Goal: Information Seeking & Learning: Learn about a topic

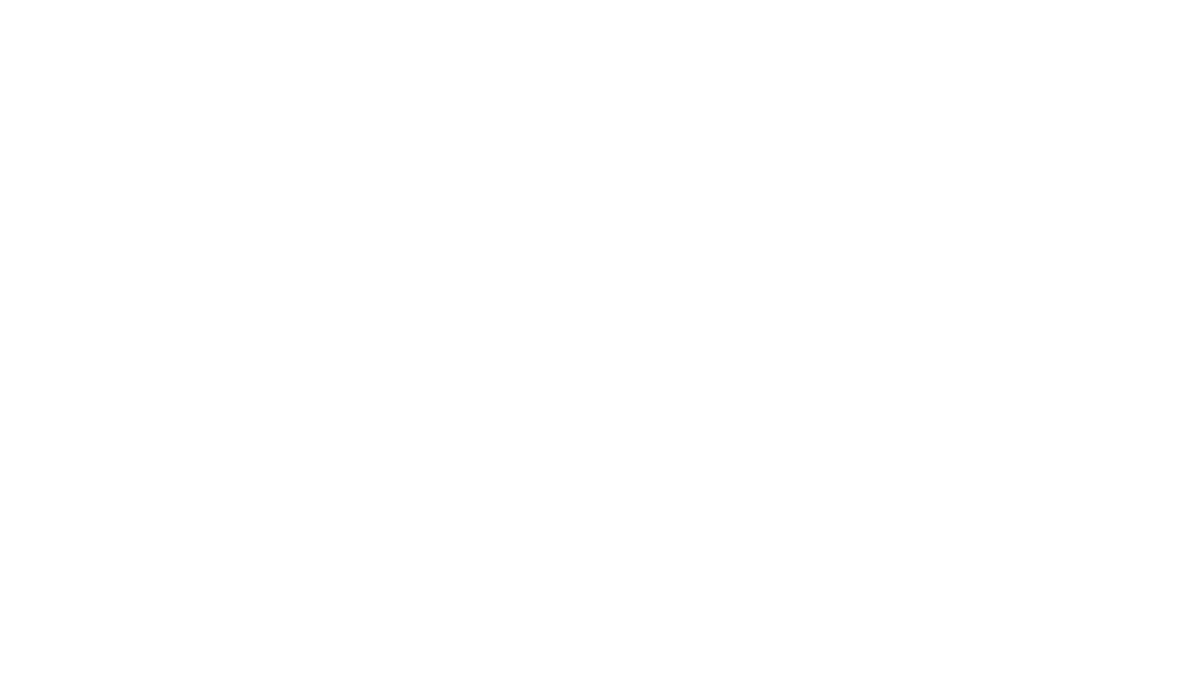
select select "Song"
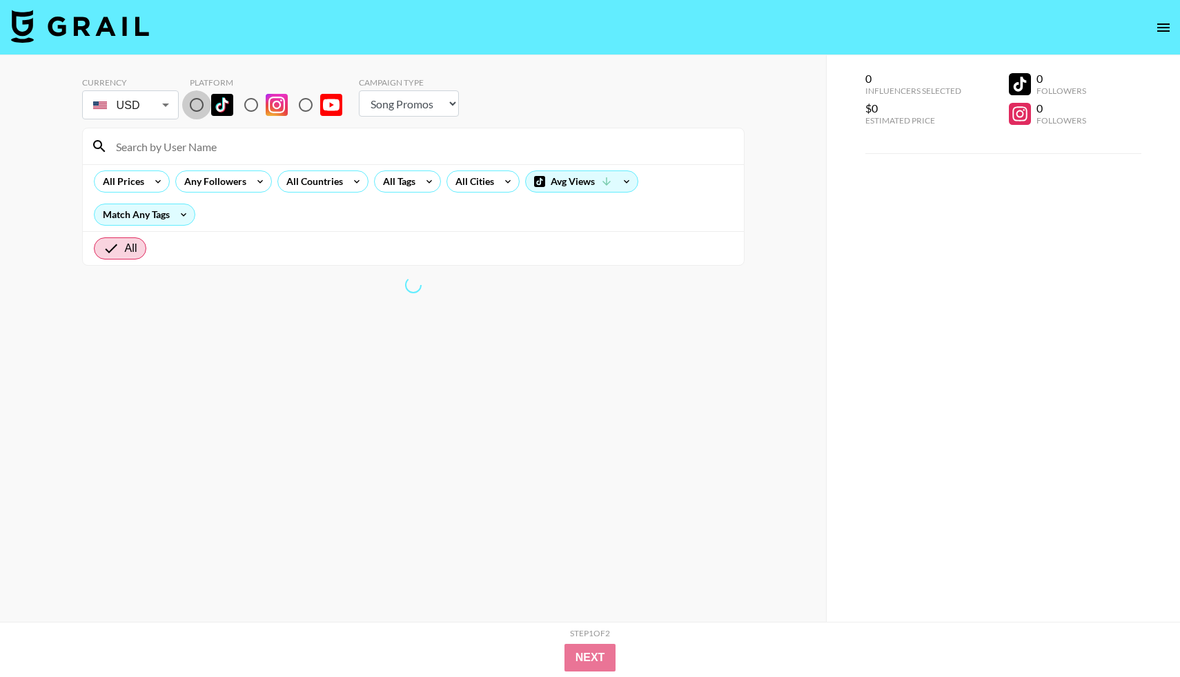
click at [195, 106] on input "radio" at bounding box center [196, 104] width 29 height 29
radio input "true"
click at [169, 146] on input at bounding box center [422, 146] width 628 height 22
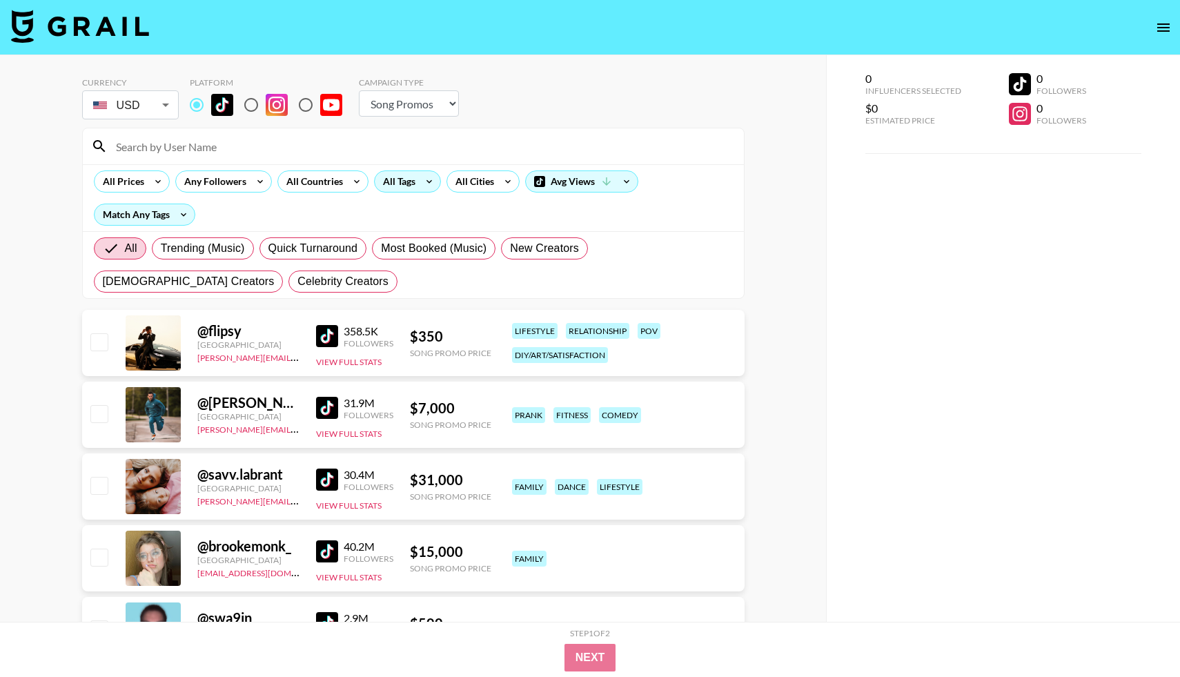
click at [415, 183] on div "All Tags" at bounding box center [396, 181] width 43 height 21
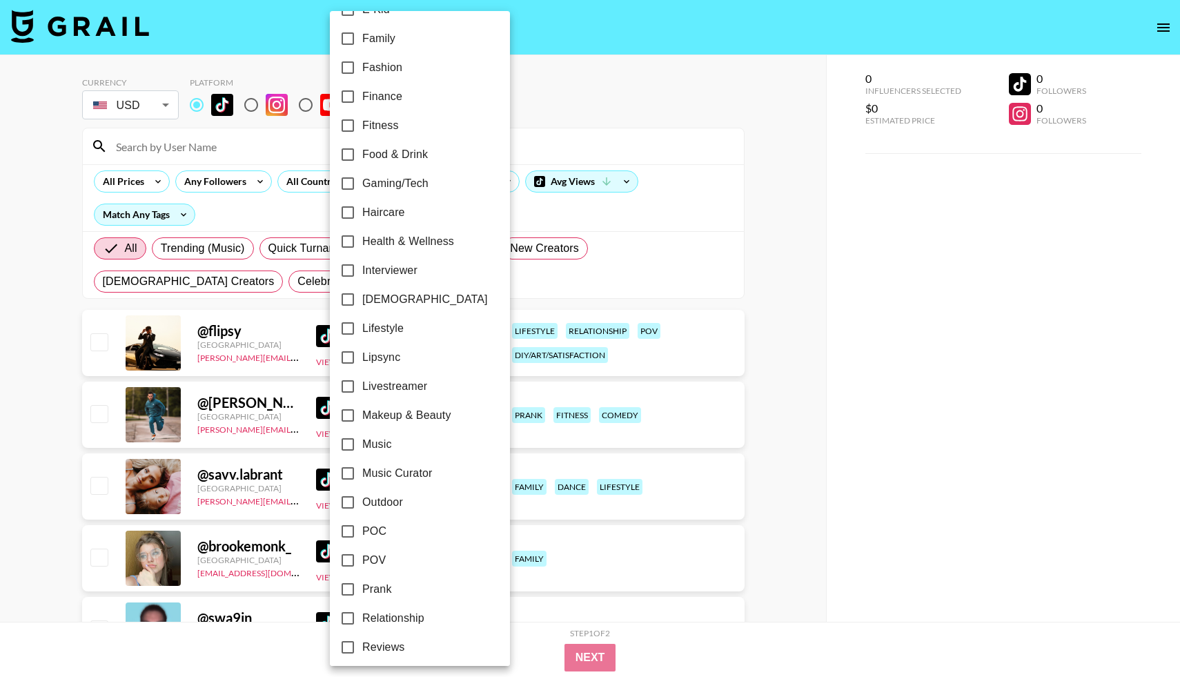
scroll to position [395, 0]
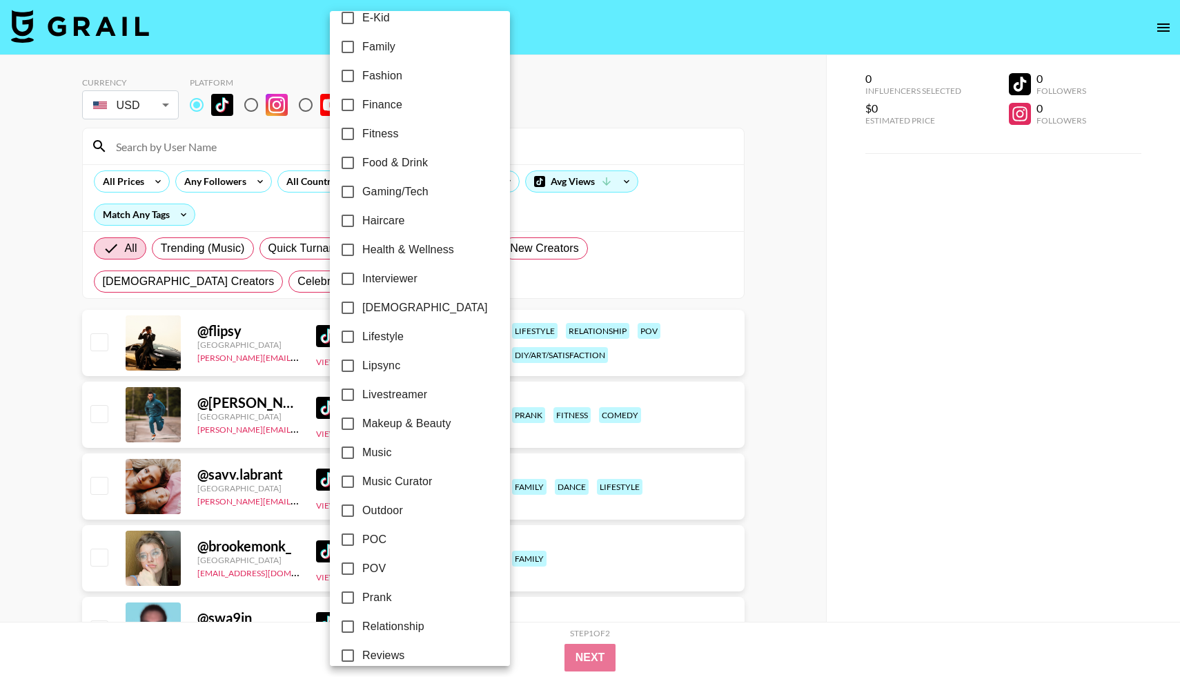
click at [344, 49] on input "Family" at bounding box center [347, 46] width 29 height 29
checkbox input "true"
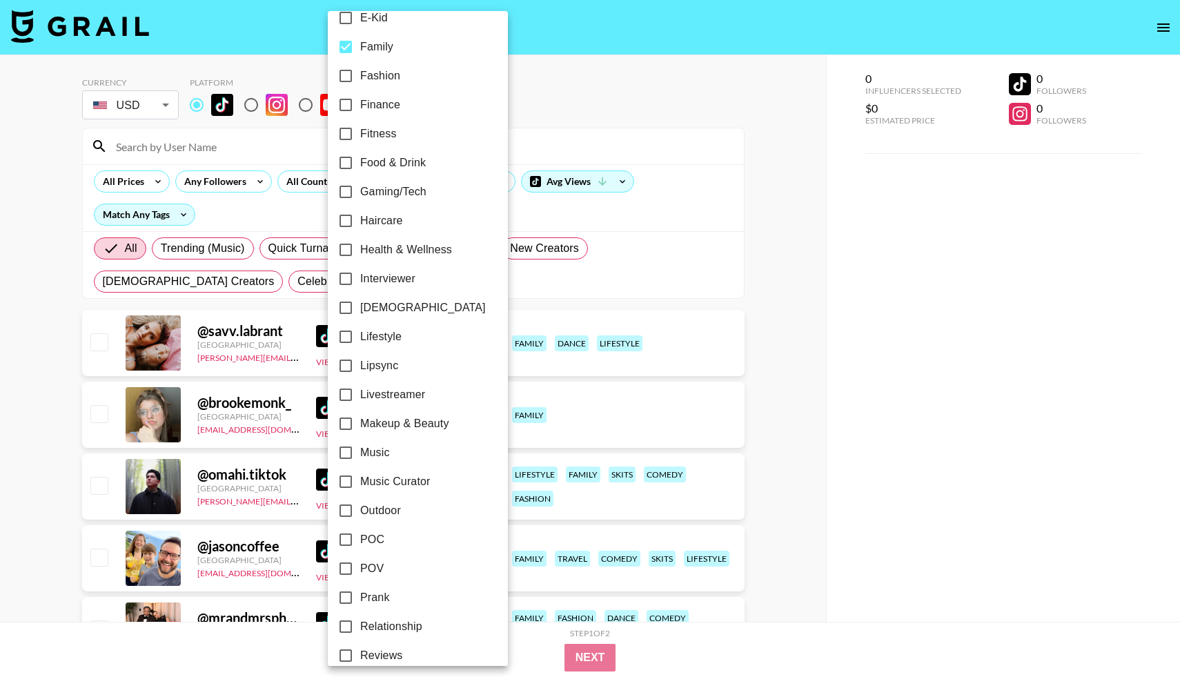
click at [636, 110] on div at bounding box center [590, 338] width 1180 height 677
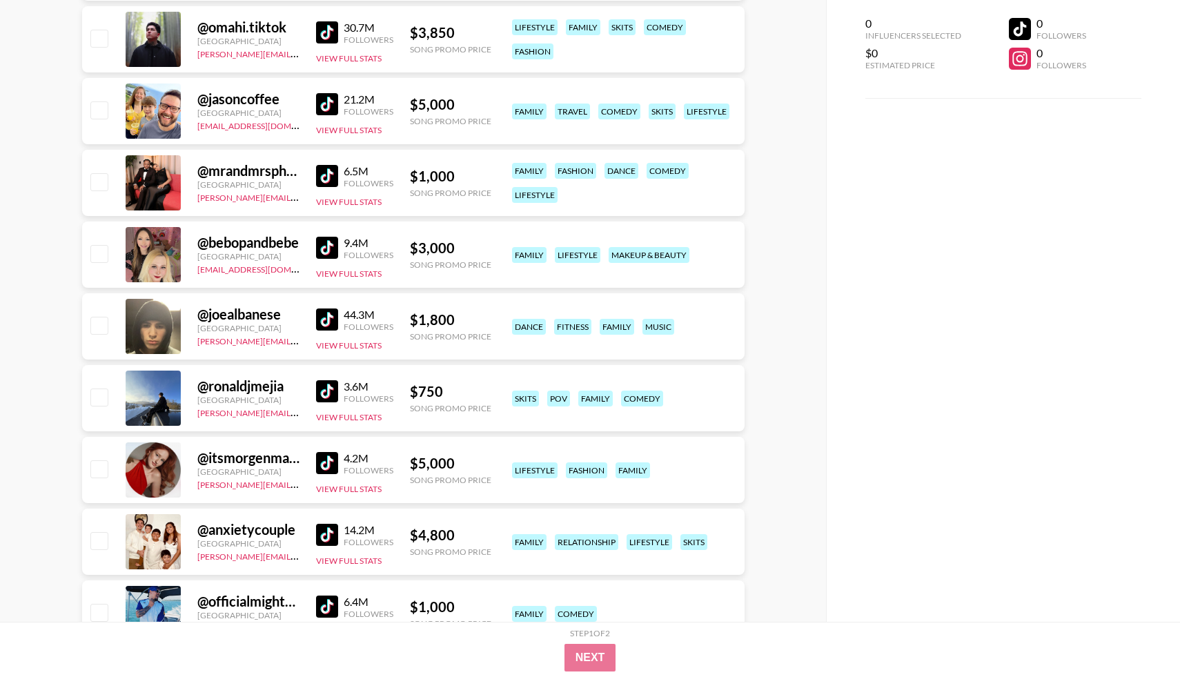
scroll to position [0, 0]
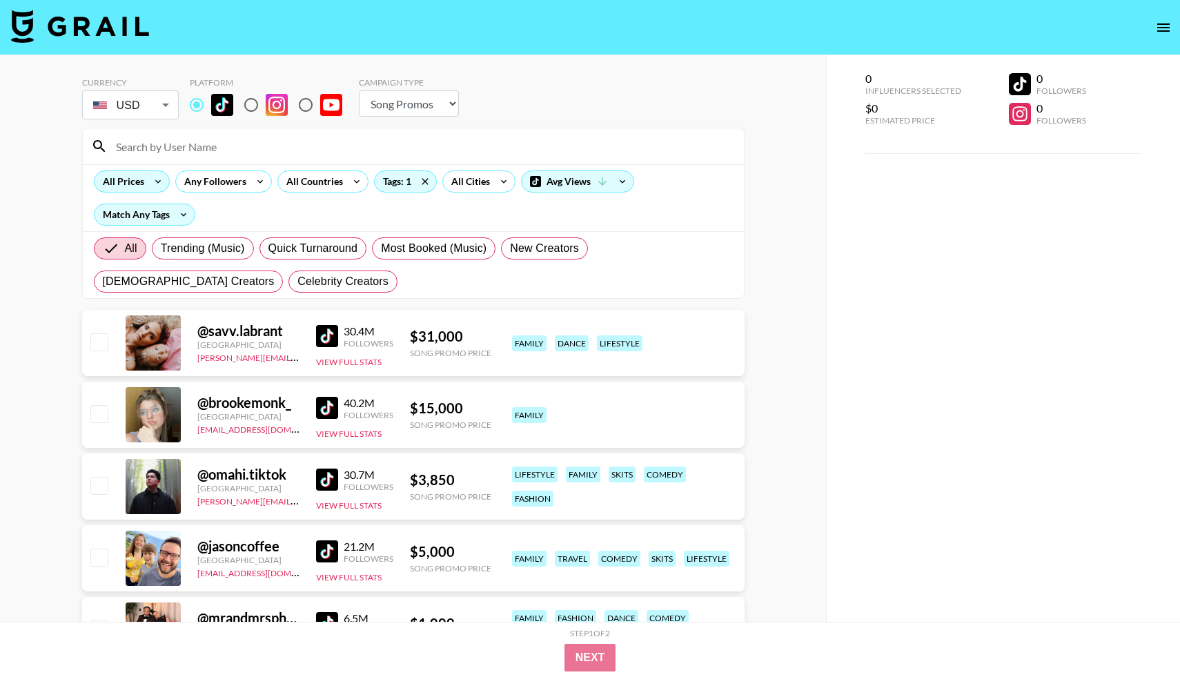
click at [148, 183] on icon at bounding box center [158, 181] width 22 height 21
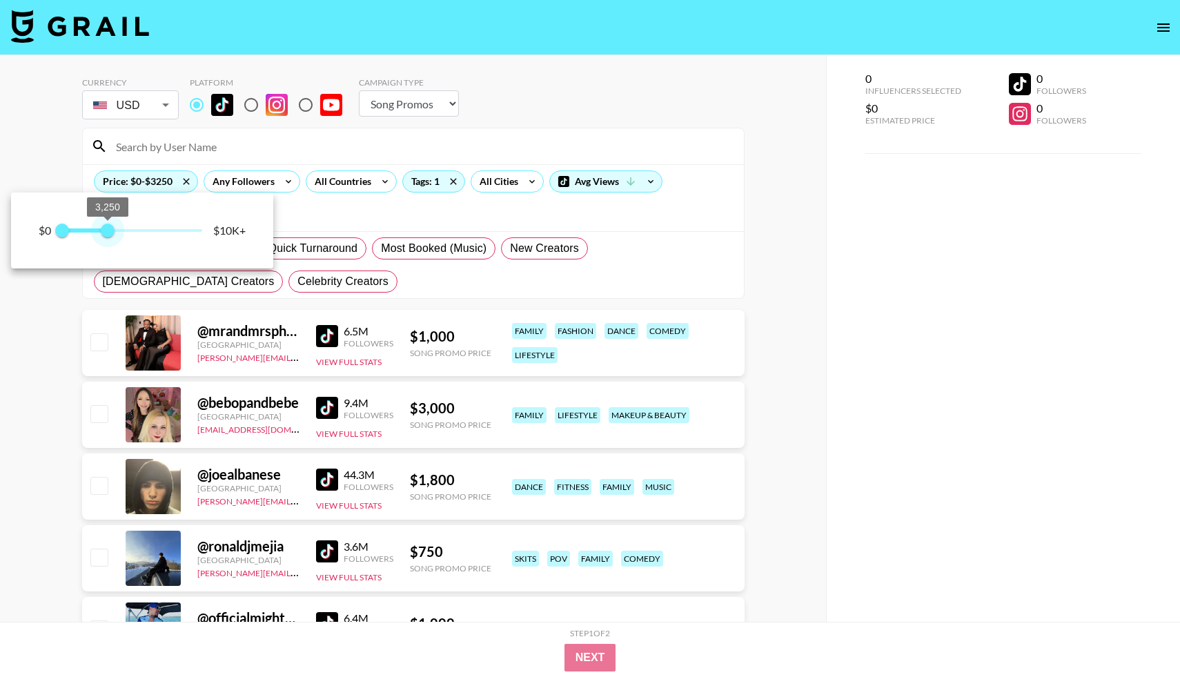
type input "1500"
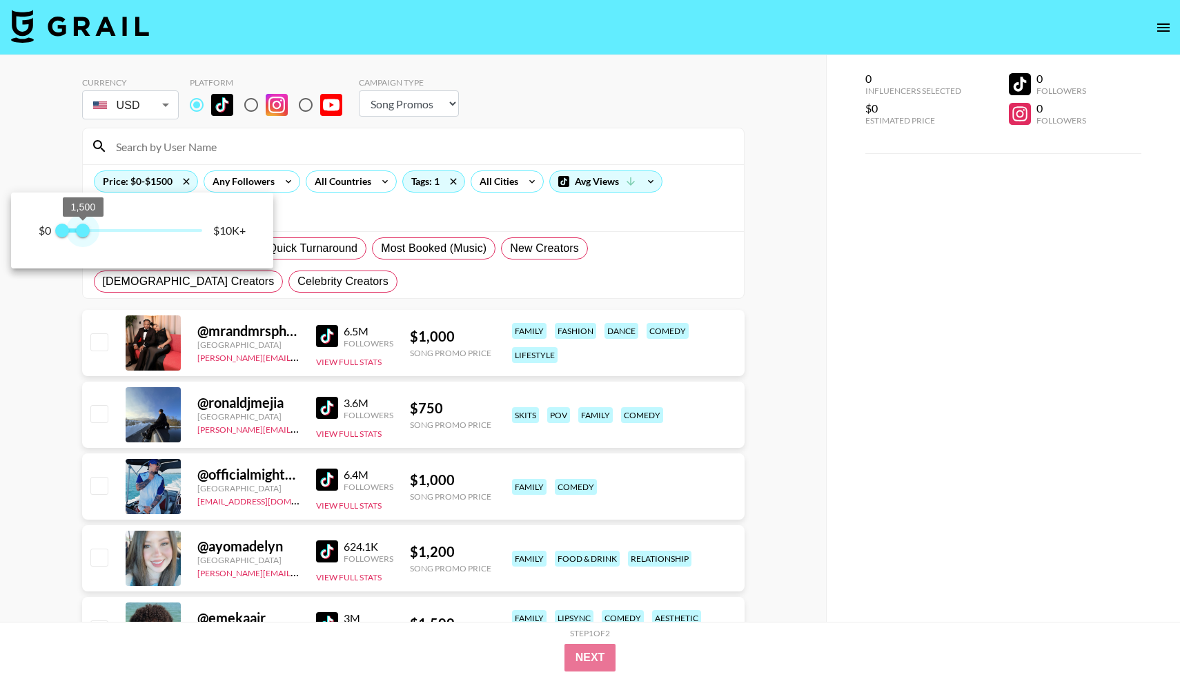
drag, startPoint x: 199, startPoint y: 229, endPoint x: 82, endPoint y: 220, distance: 116.9
click at [82, 224] on span "1,500" at bounding box center [83, 231] width 14 height 14
click at [573, 146] on div at bounding box center [590, 338] width 1180 height 677
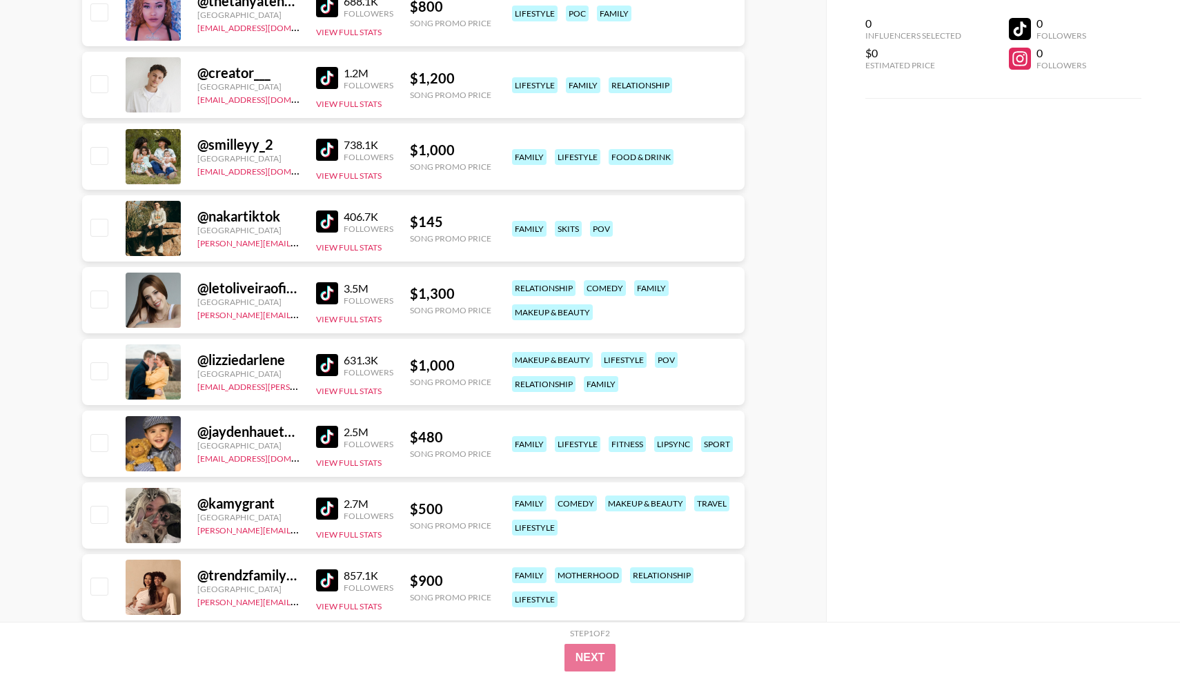
scroll to position [1909, 0]
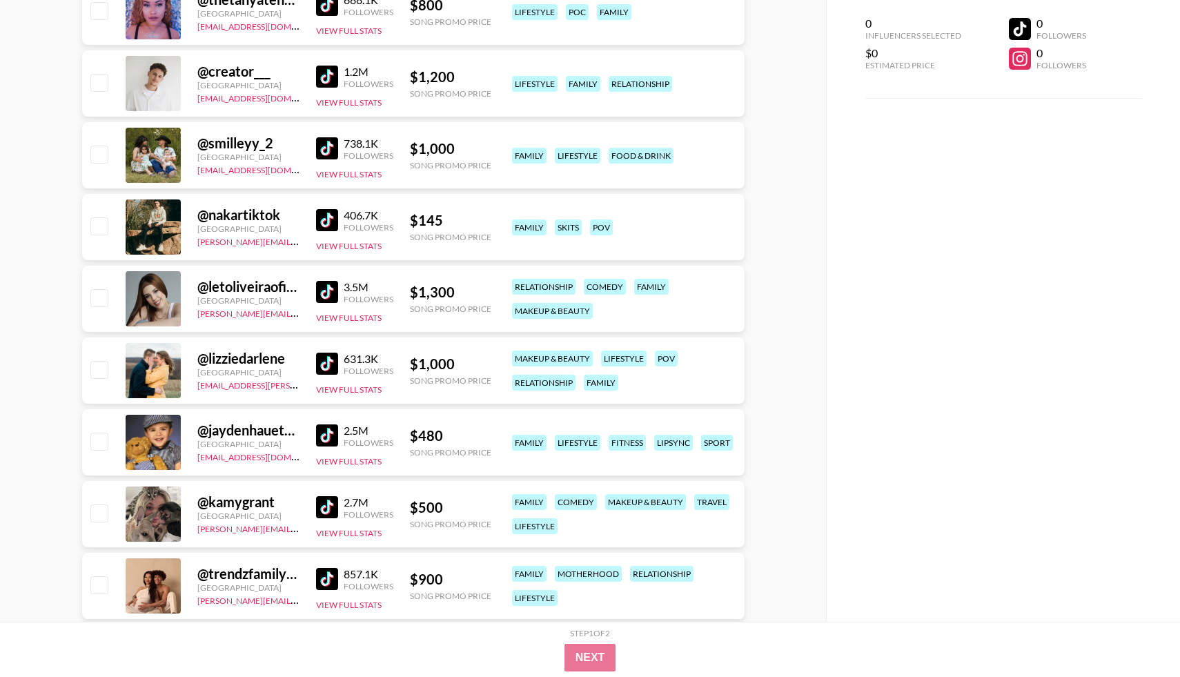
click at [326, 360] on img at bounding box center [327, 364] width 22 height 22
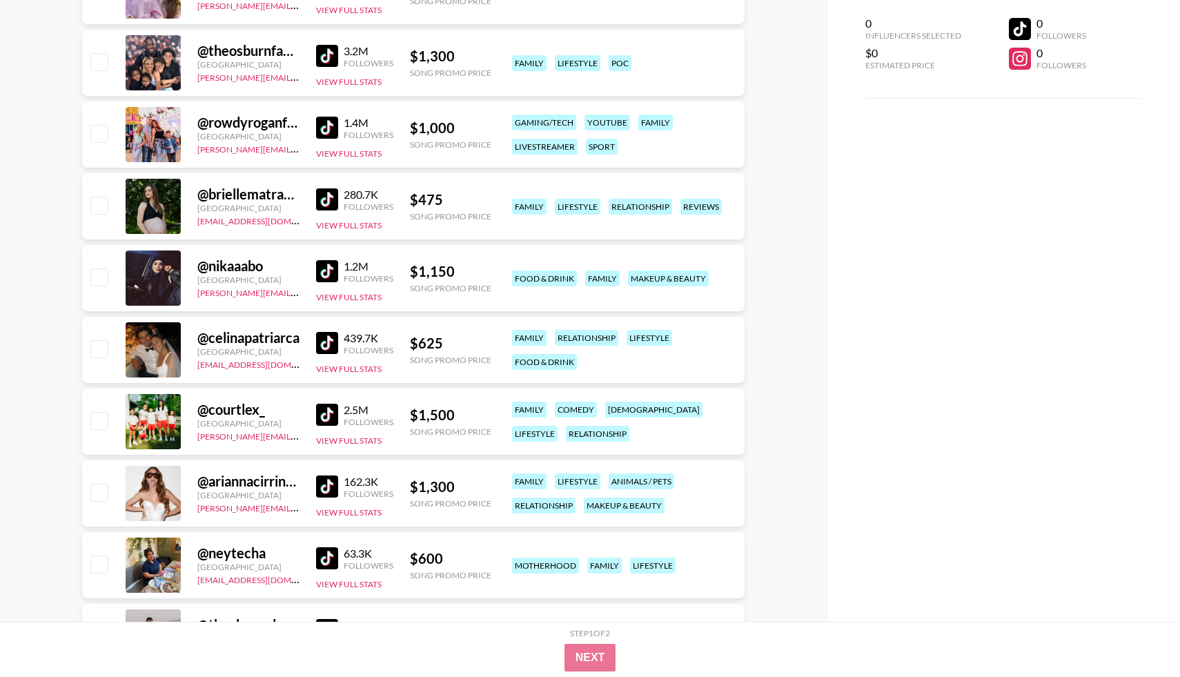
scroll to position [3012, 0]
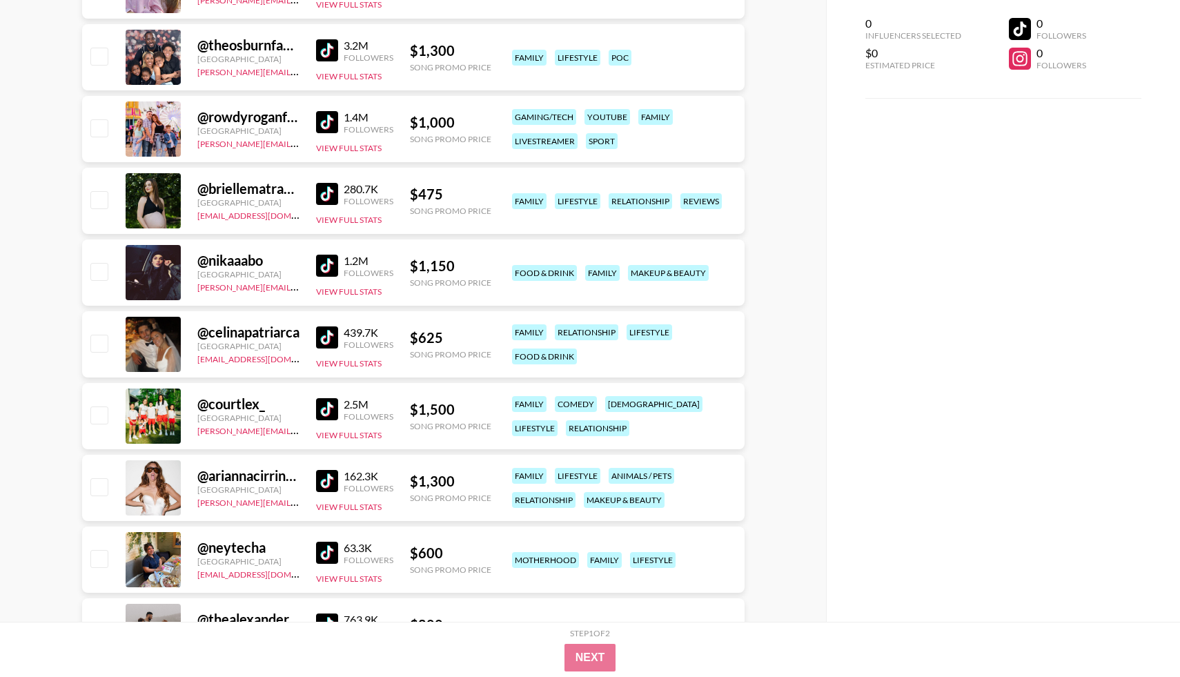
click at [326, 191] on img at bounding box center [327, 194] width 22 height 22
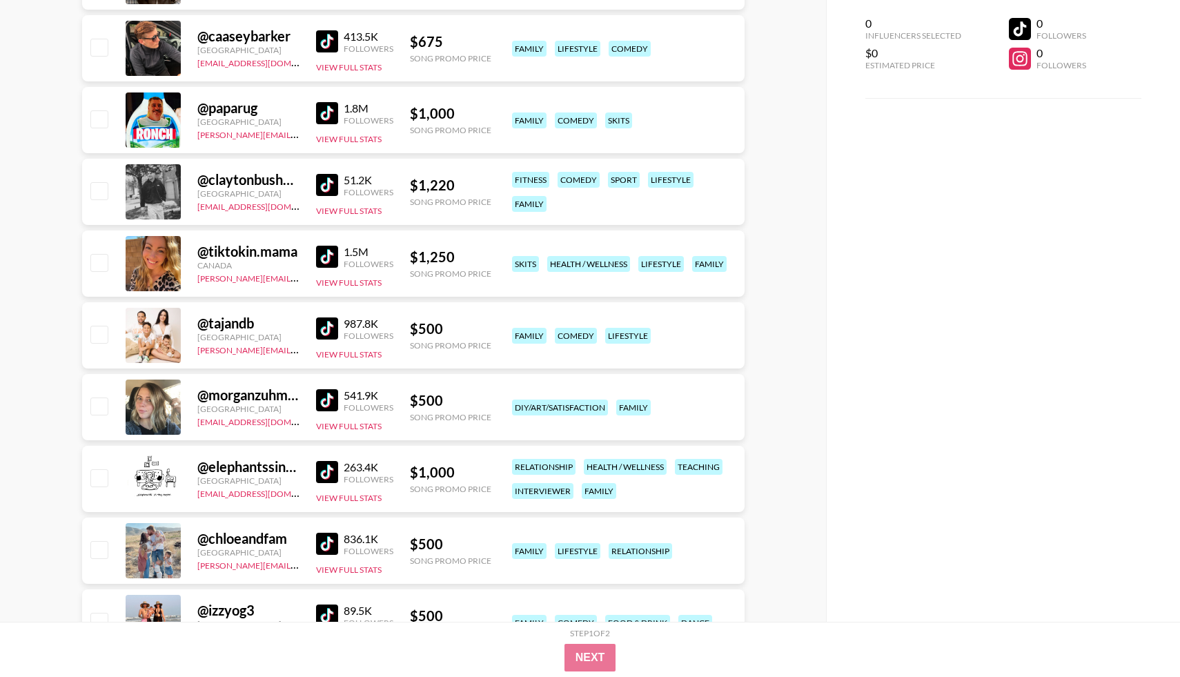
scroll to position [4674, 0]
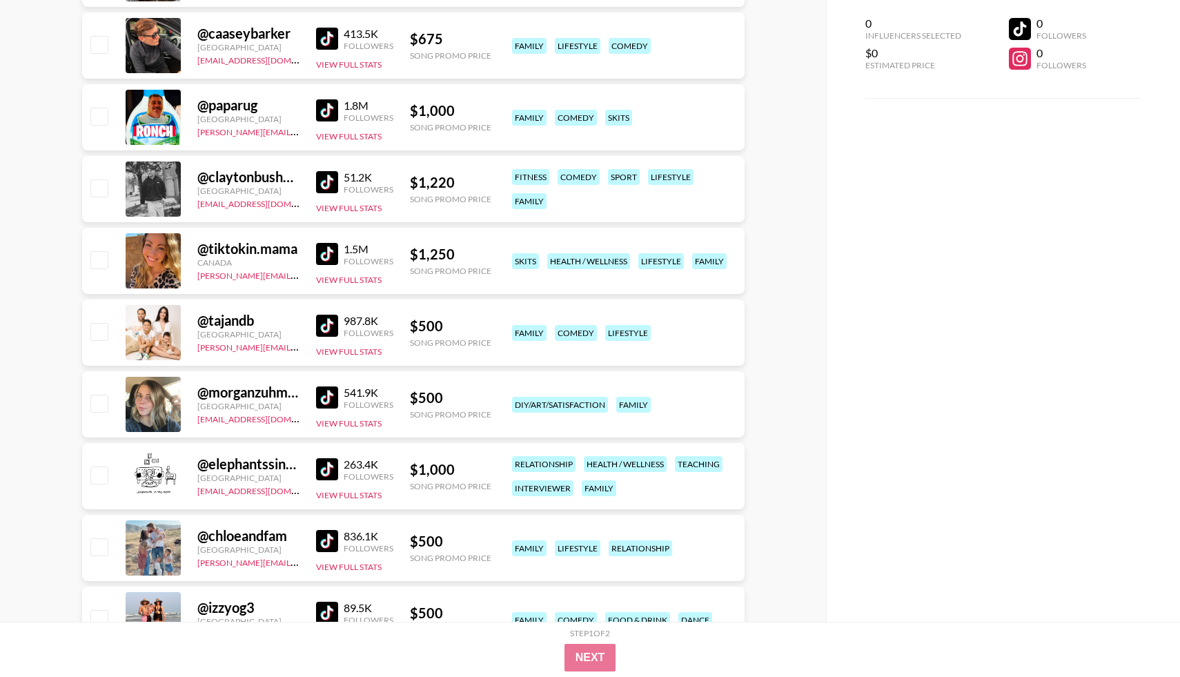
click at [326, 328] on img at bounding box center [327, 326] width 22 height 22
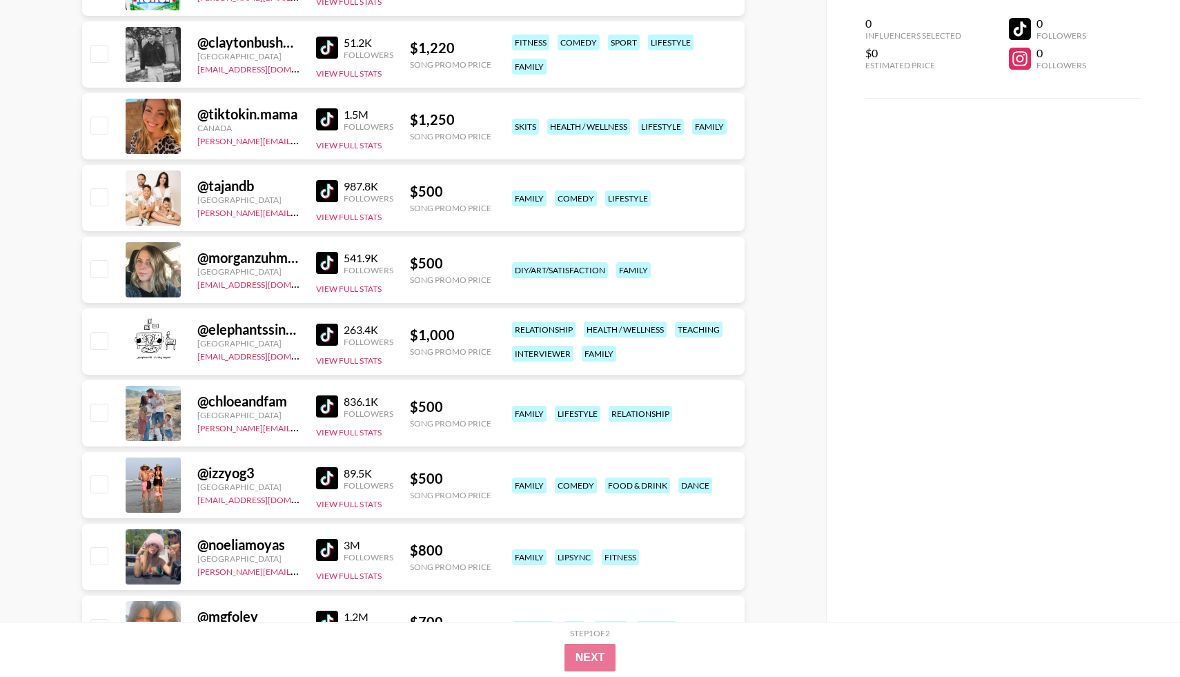
scroll to position [4809, 0]
click at [327, 406] on img at bounding box center [327, 406] width 22 height 22
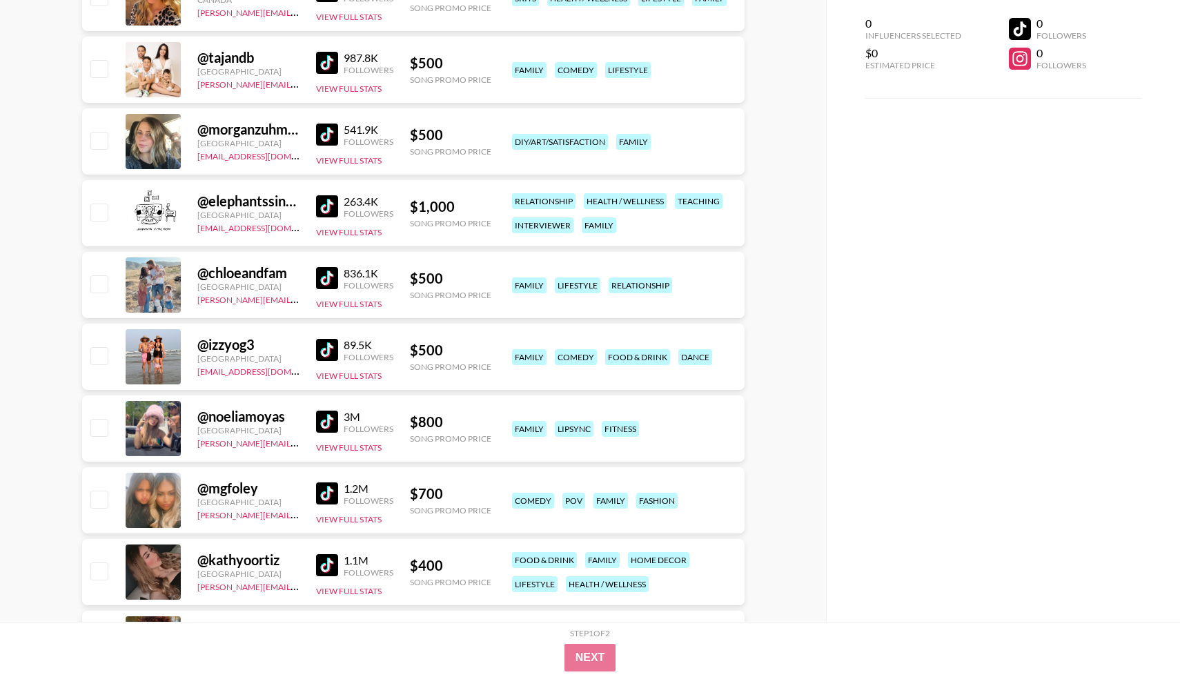
scroll to position [4938, 0]
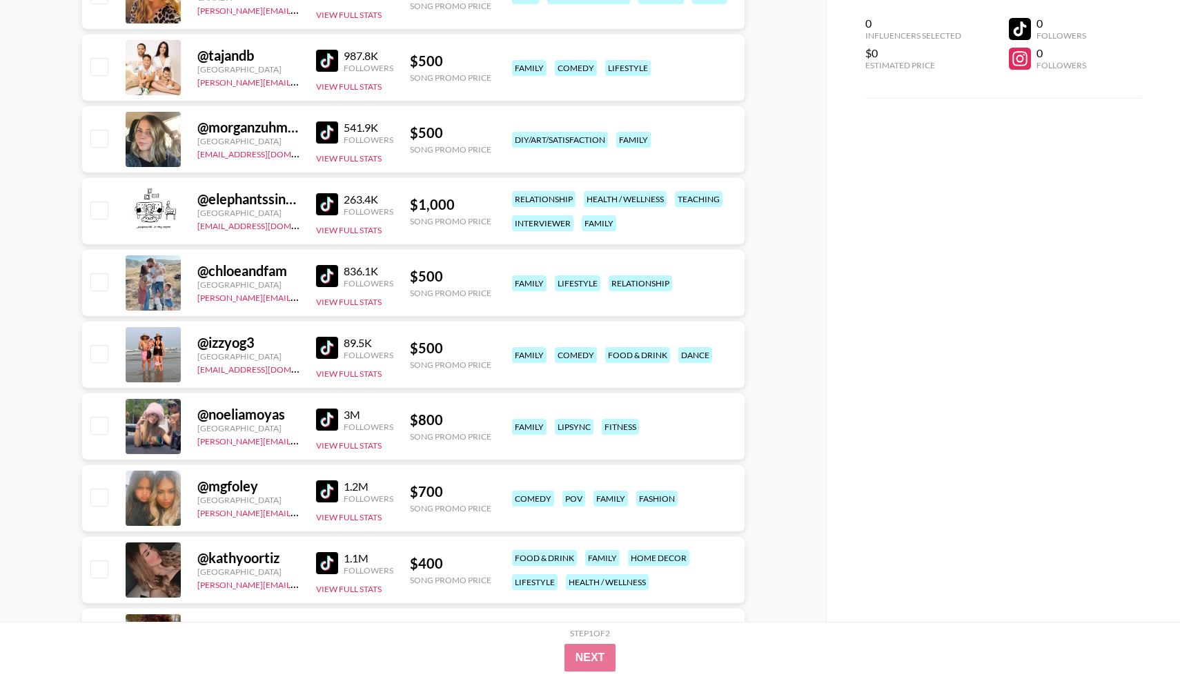
click at [325, 350] on img at bounding box center [327, 348] width 22 height 22
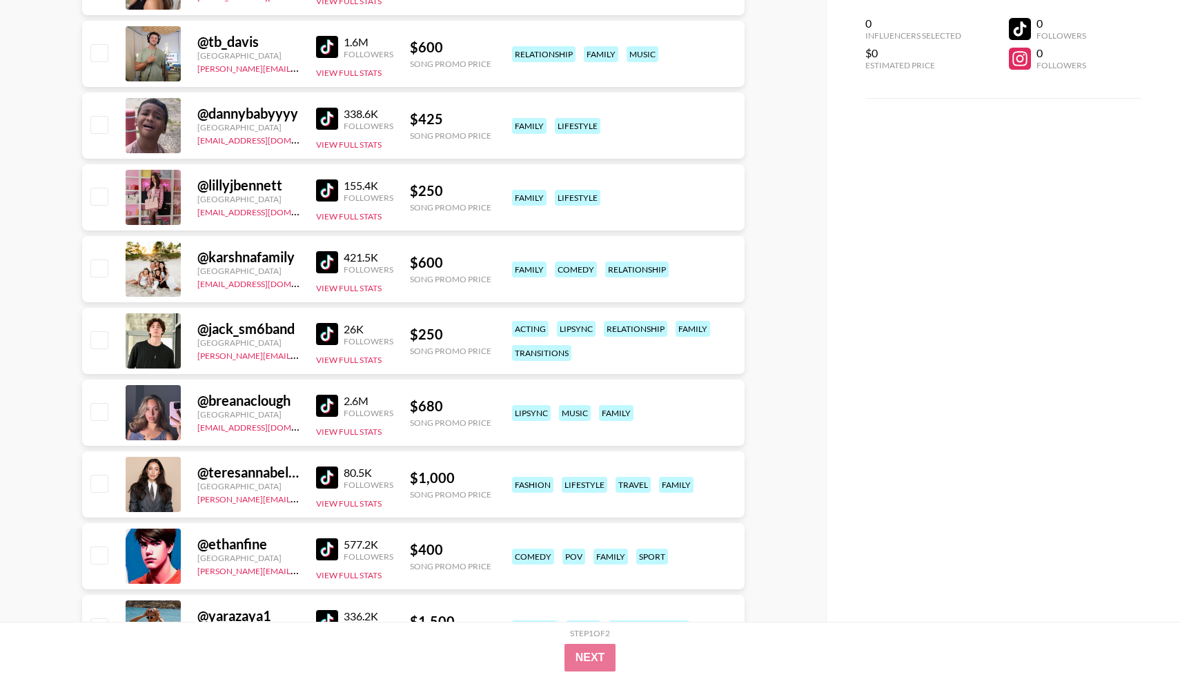
scroll to position [6406, 0]
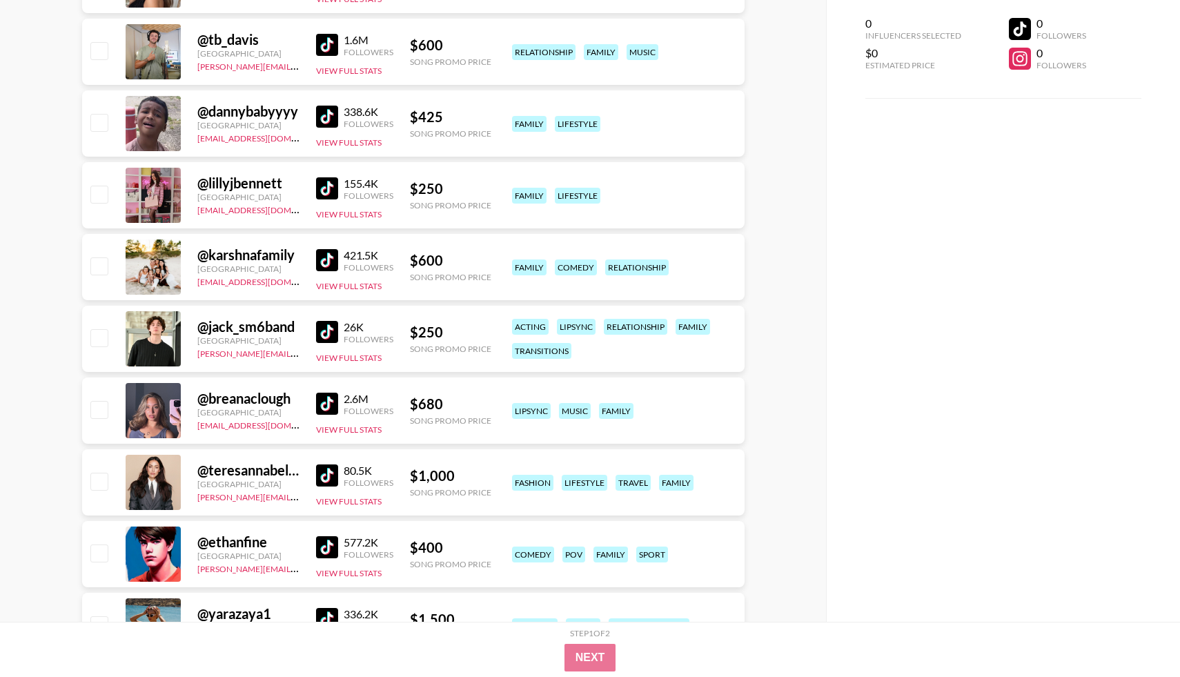
click at [328, 260] on img at bounding box center [327, 260] width 22 height 22
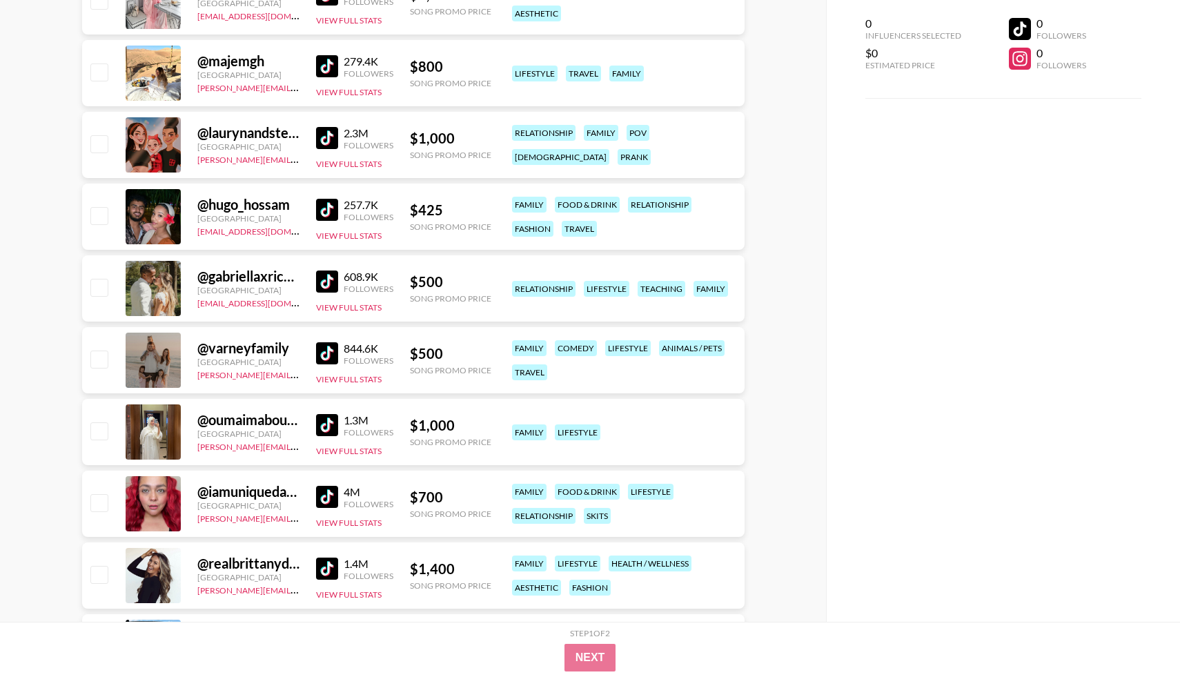
scroll to position [8252, 0]
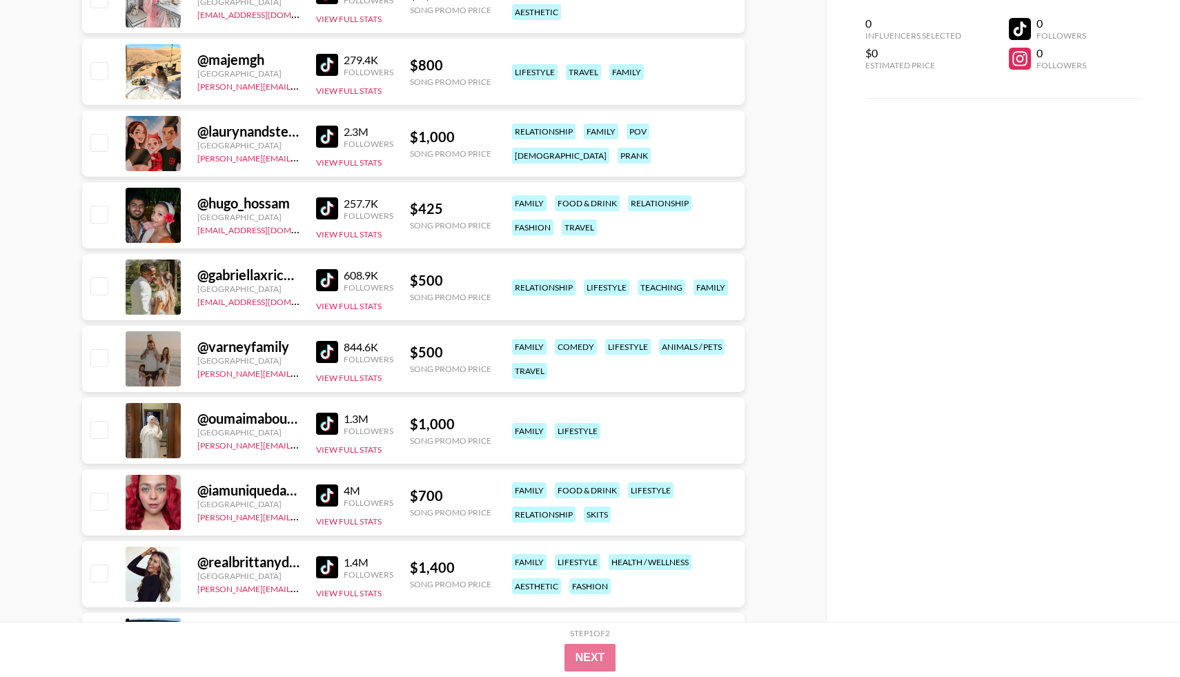
click at [326, 355] on img at bounding box center [327, 352] width 22 height 22
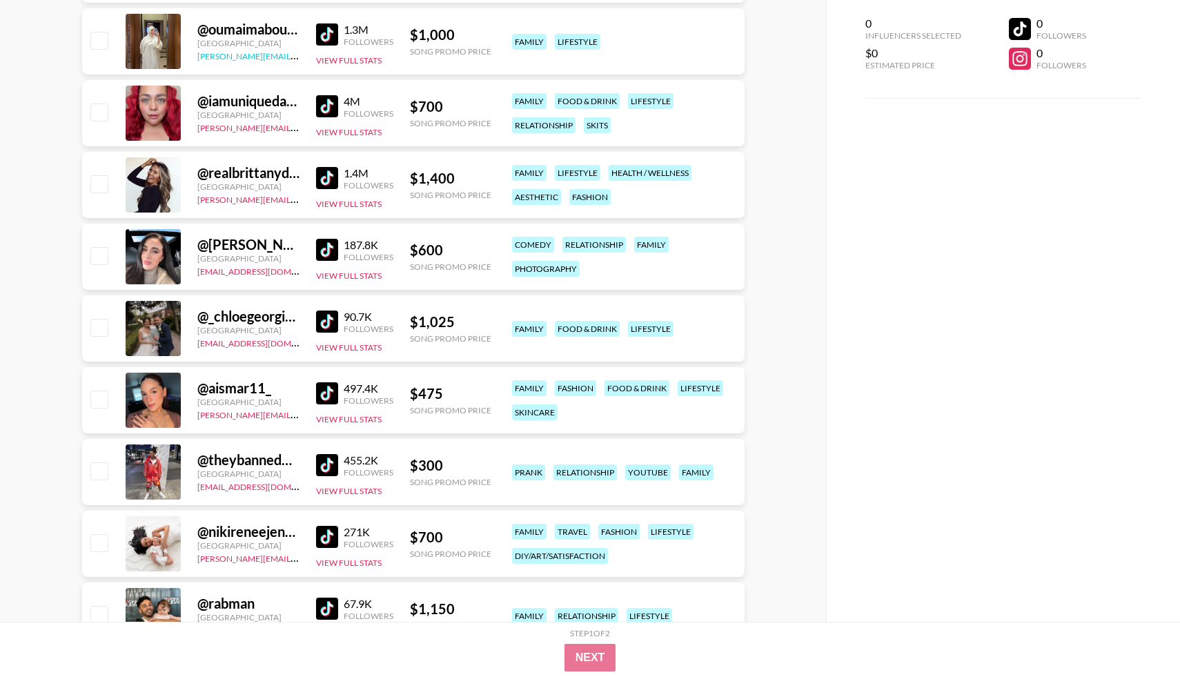
scroll to position [8670, 0]
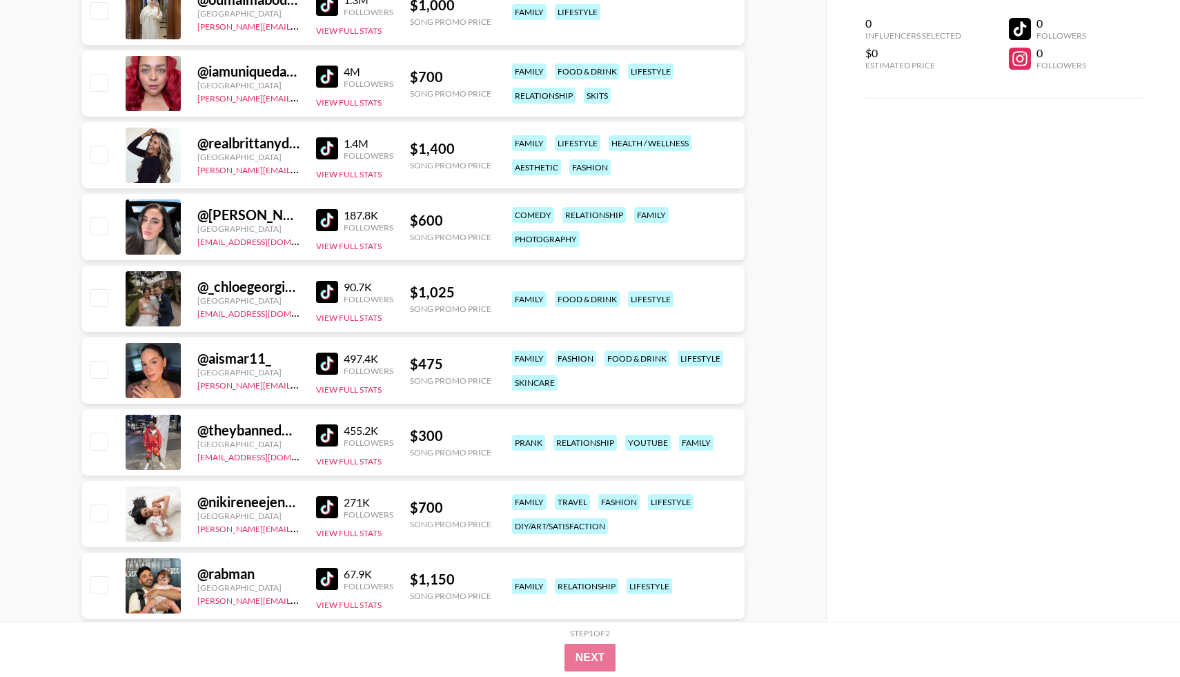
click at [326, 293] on img at bounding box center [327, 292] width 22 height 22
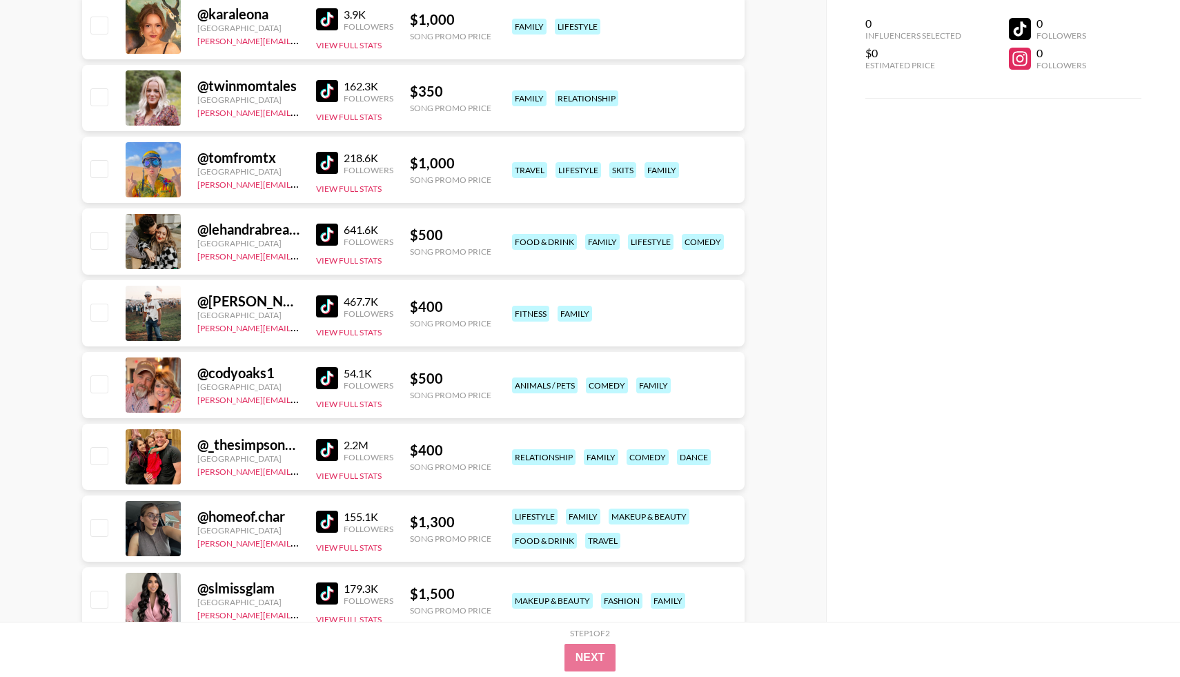
scroll to position [9493, 0]
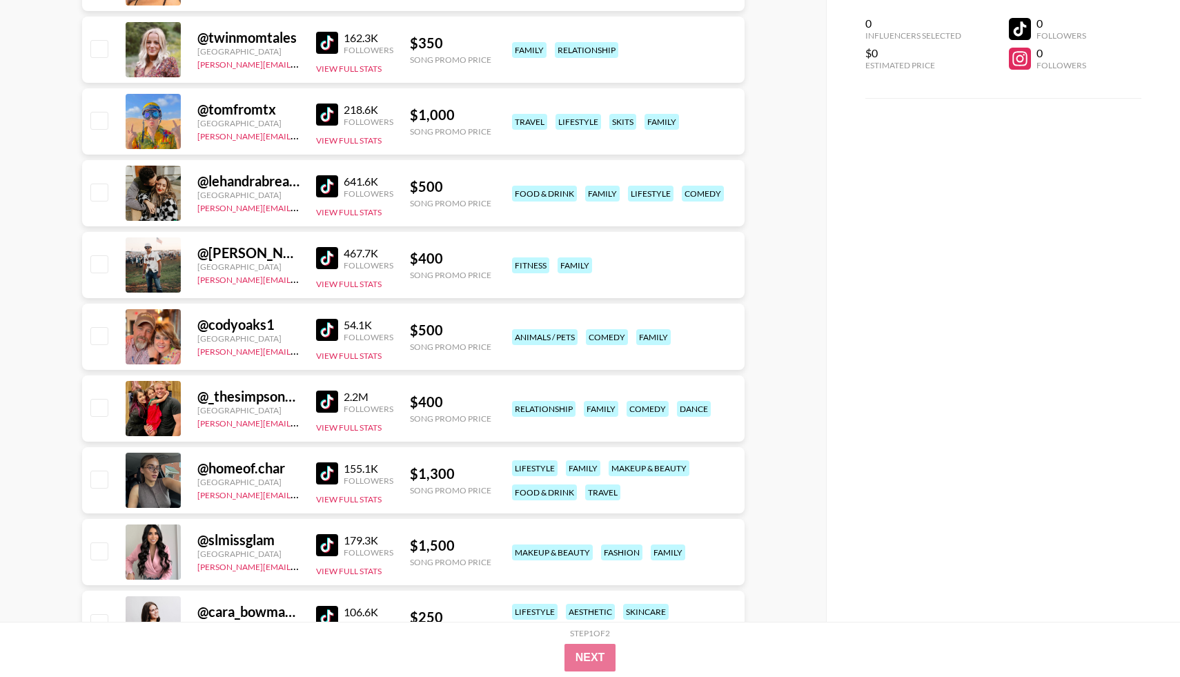
click at [326, 192] on img at bounding box center [327, 186] width 22 height 22
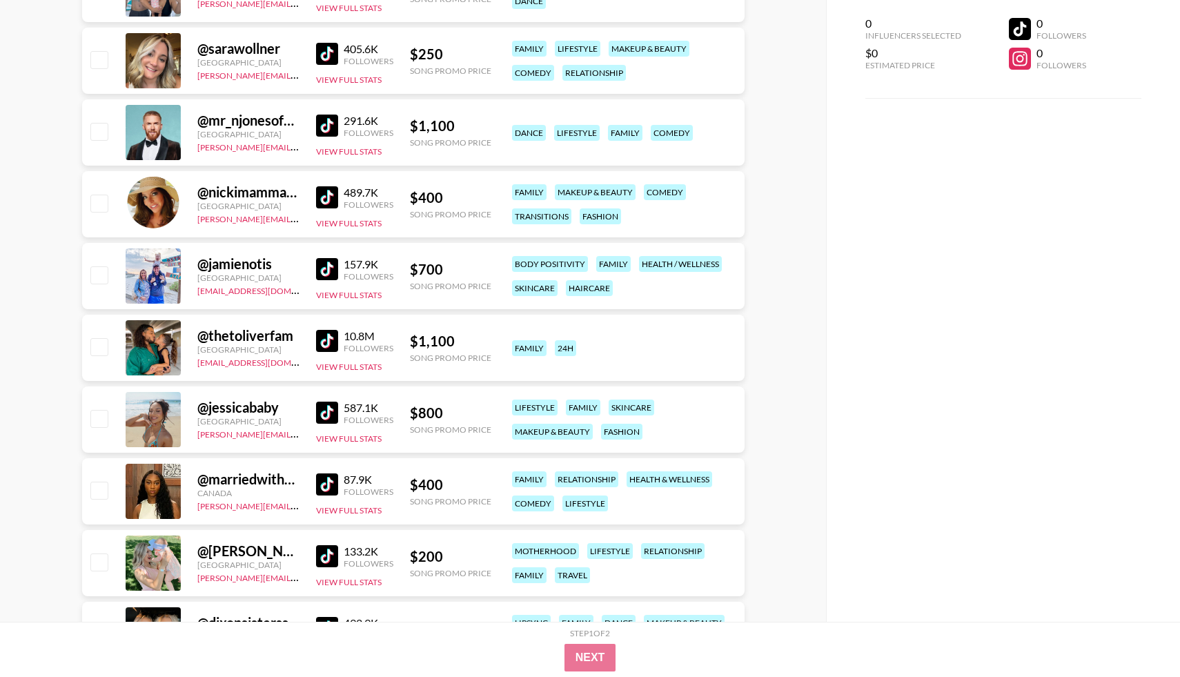
scroll to position [10990, 0]
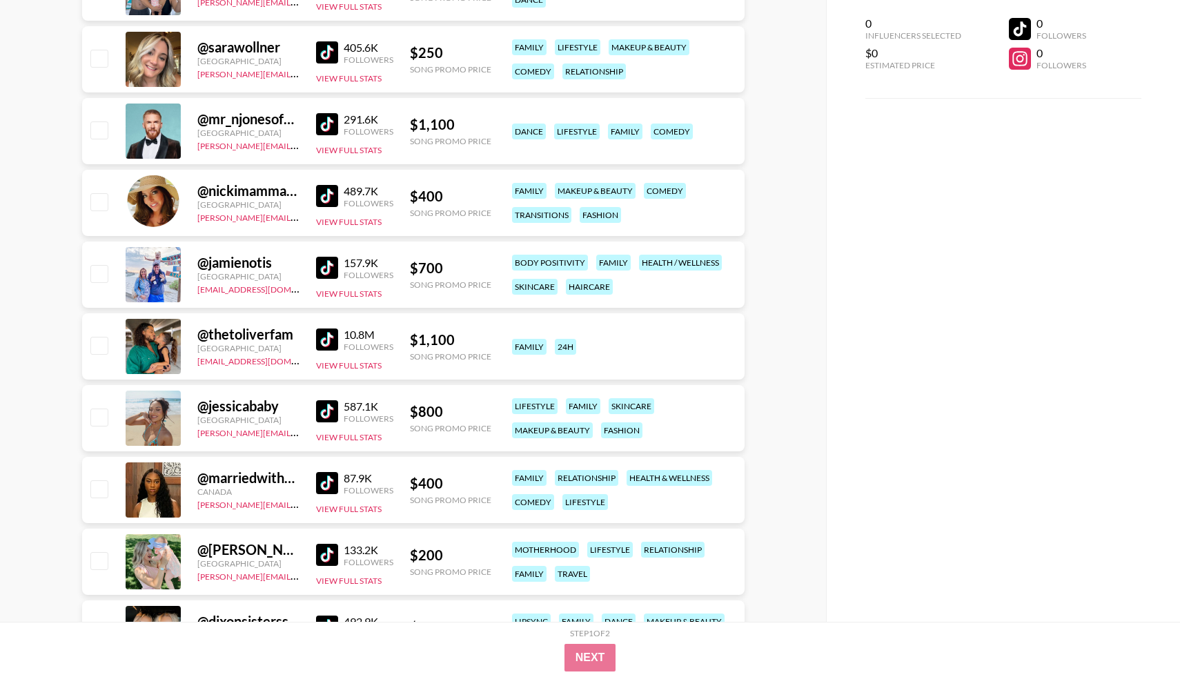
click at [321, 273] on img at bounding box center [327, 268] width 22 height 22
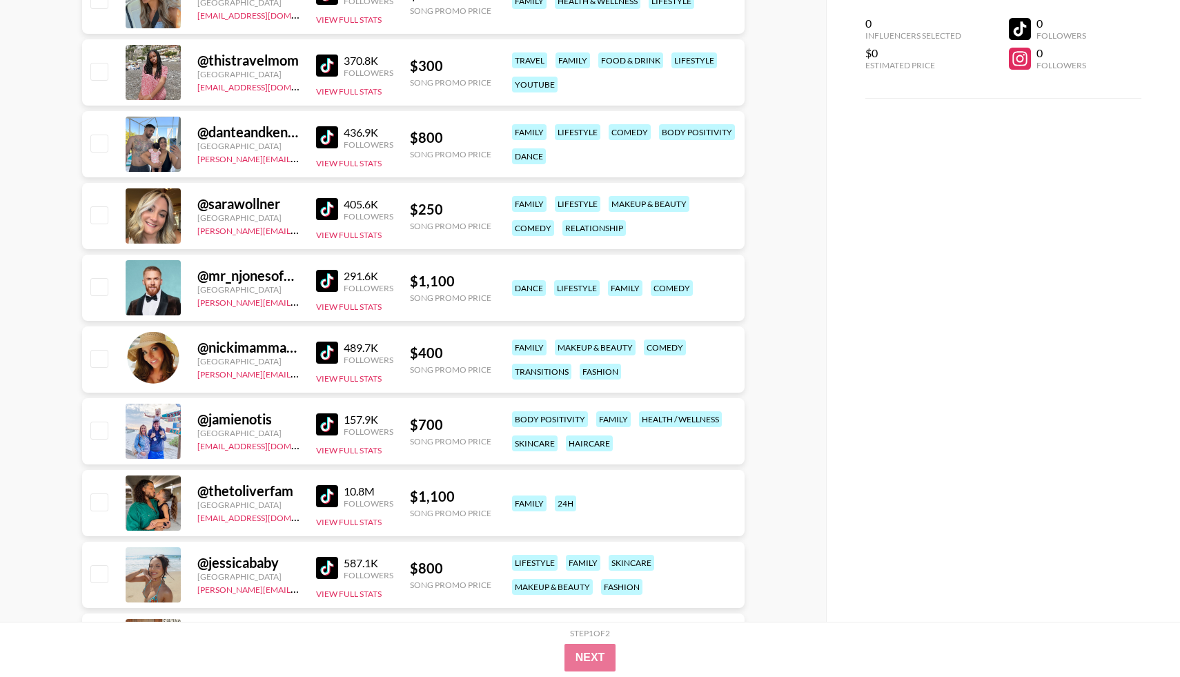
scroll to position [10831, 0]
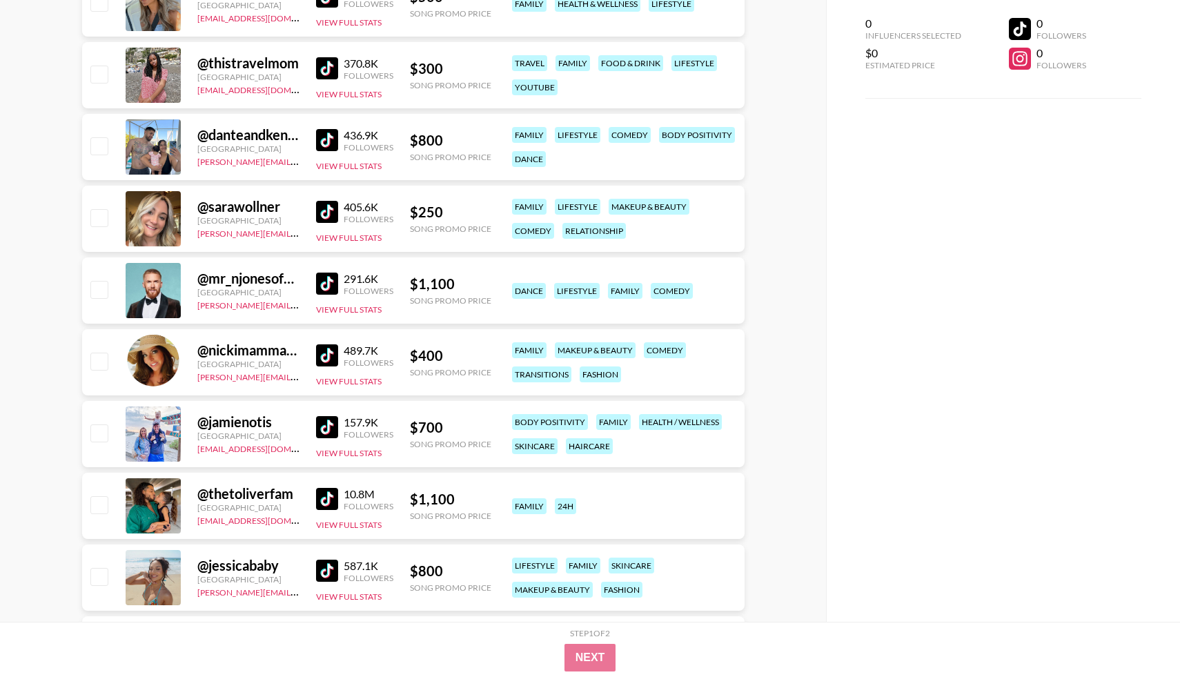
click at [332, 145] on img at bounding box center [327, 140] width 22 height 22
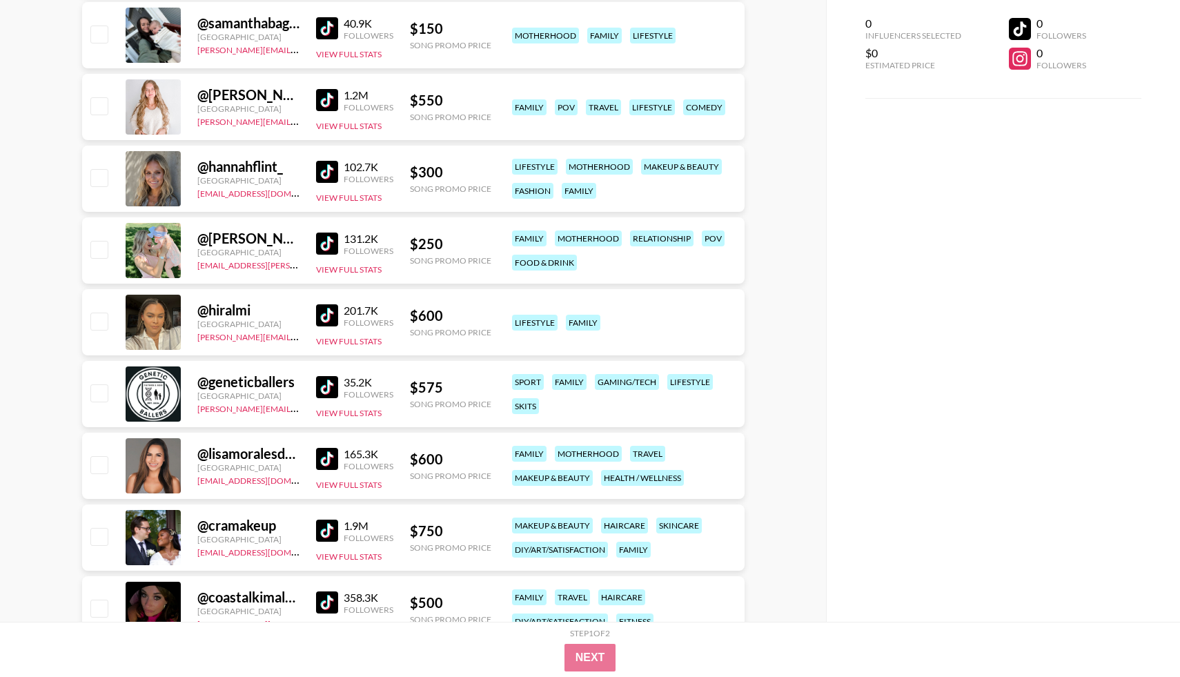
scroll to position [11863, 0]
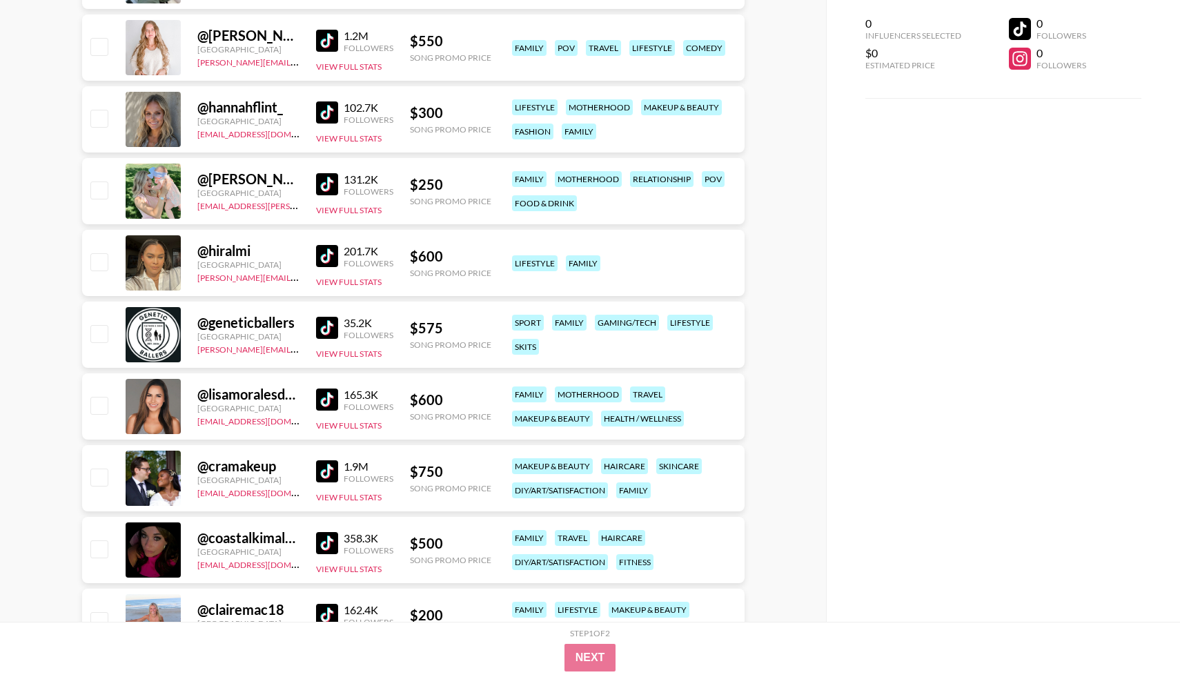
click at [329, 195] on img at bounding box center [327, 184] width 22 height 22
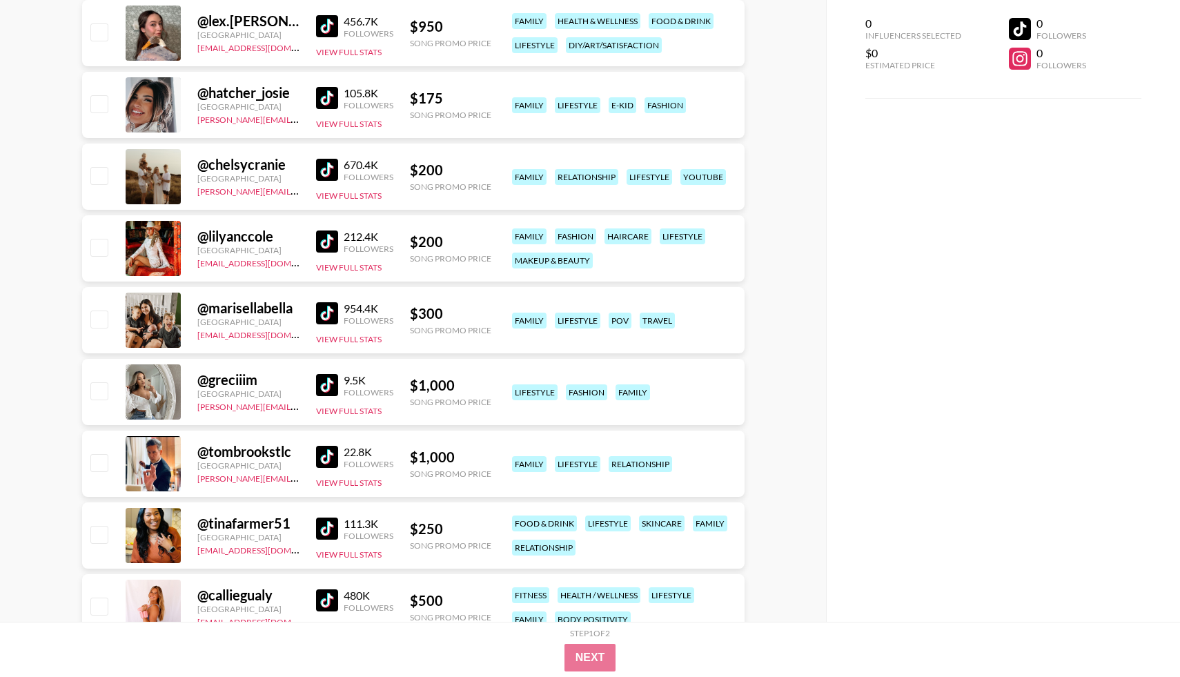
scroll to position [13170, 0]
click at [331, 176] on img at bounding box center [327, 169] width 22 height 22
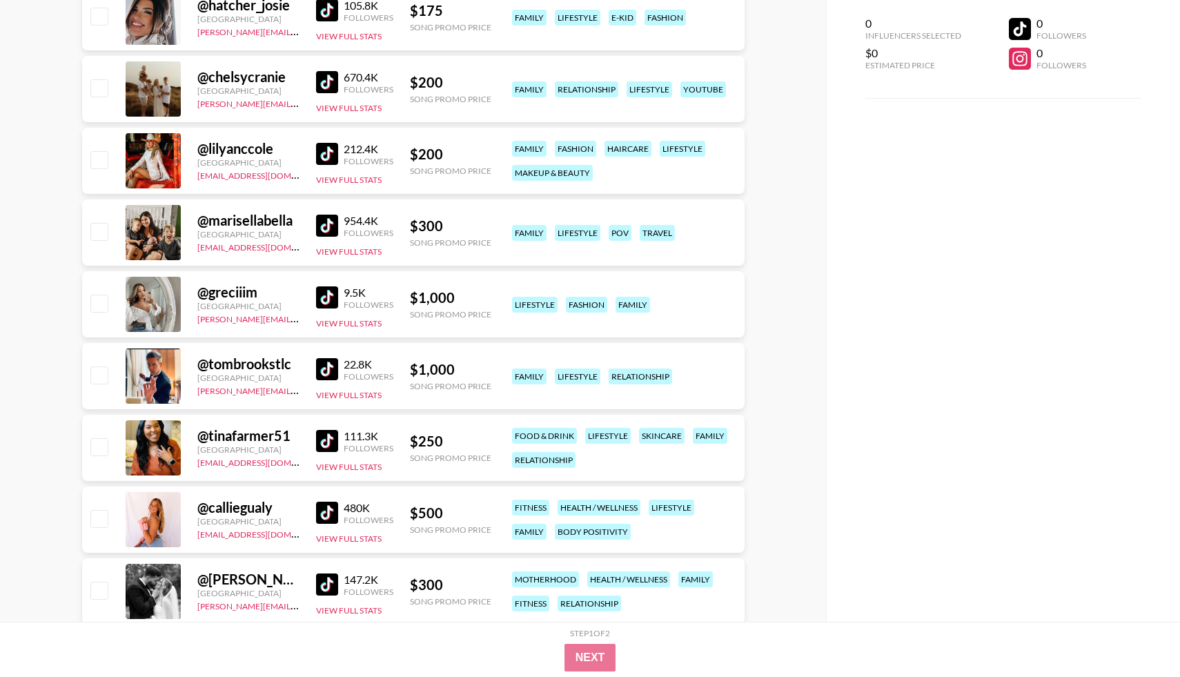
scroll to position [13259, 0]
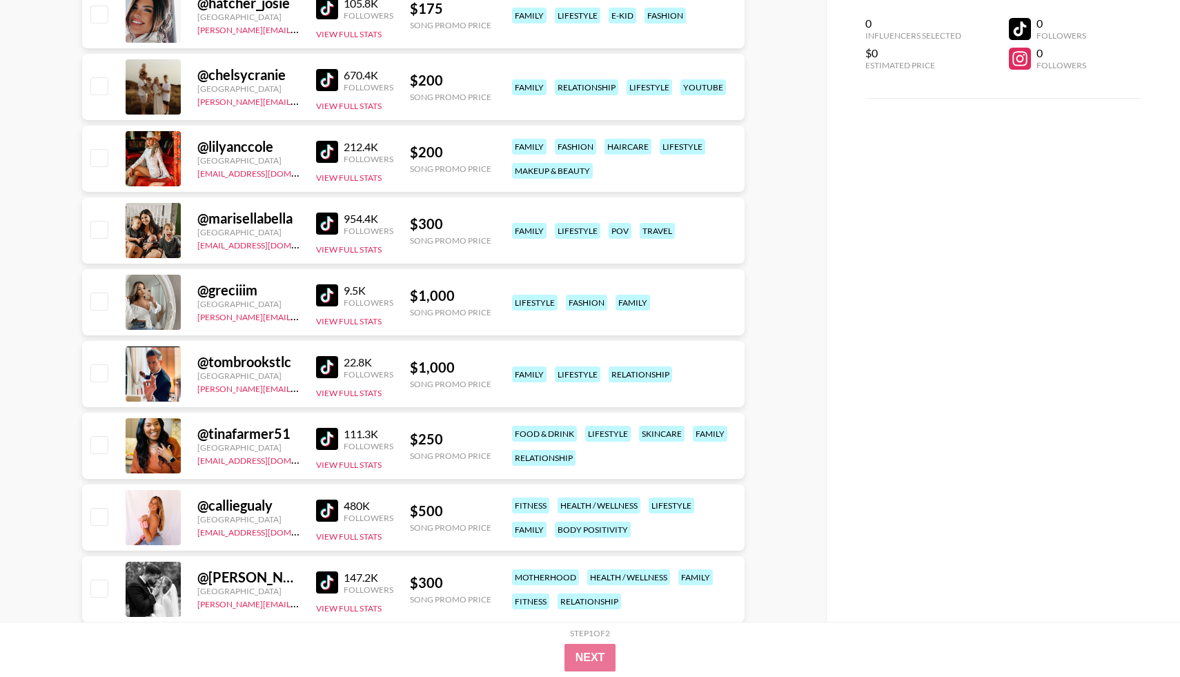
click at [328, 223] on img at bounding box center [327, 223] width 22 height 22
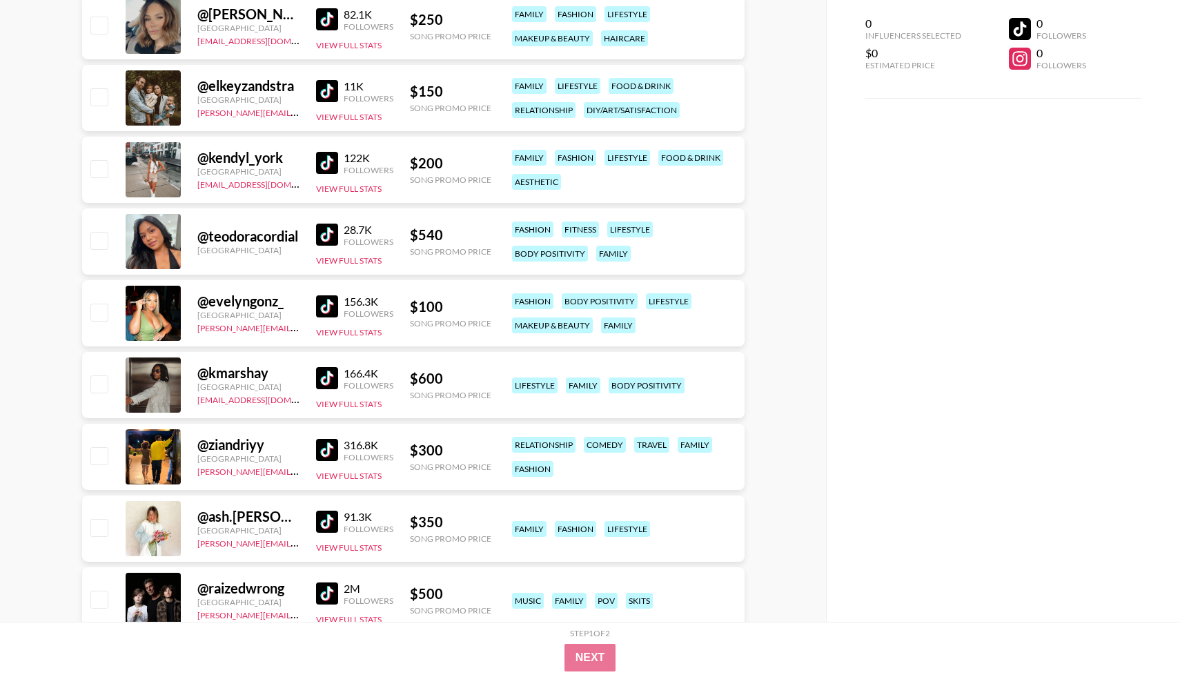
scroll to position [14755, 0]
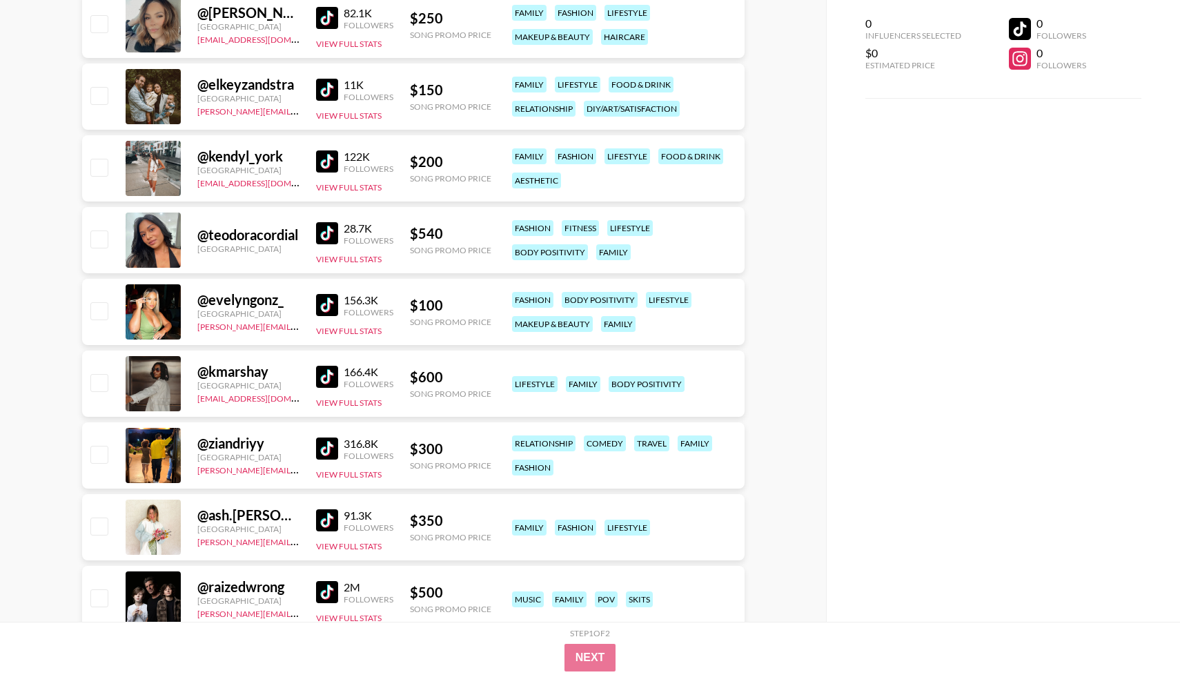
click at [328, 91] on img at bounding box center [327, 90] width 22 height 22
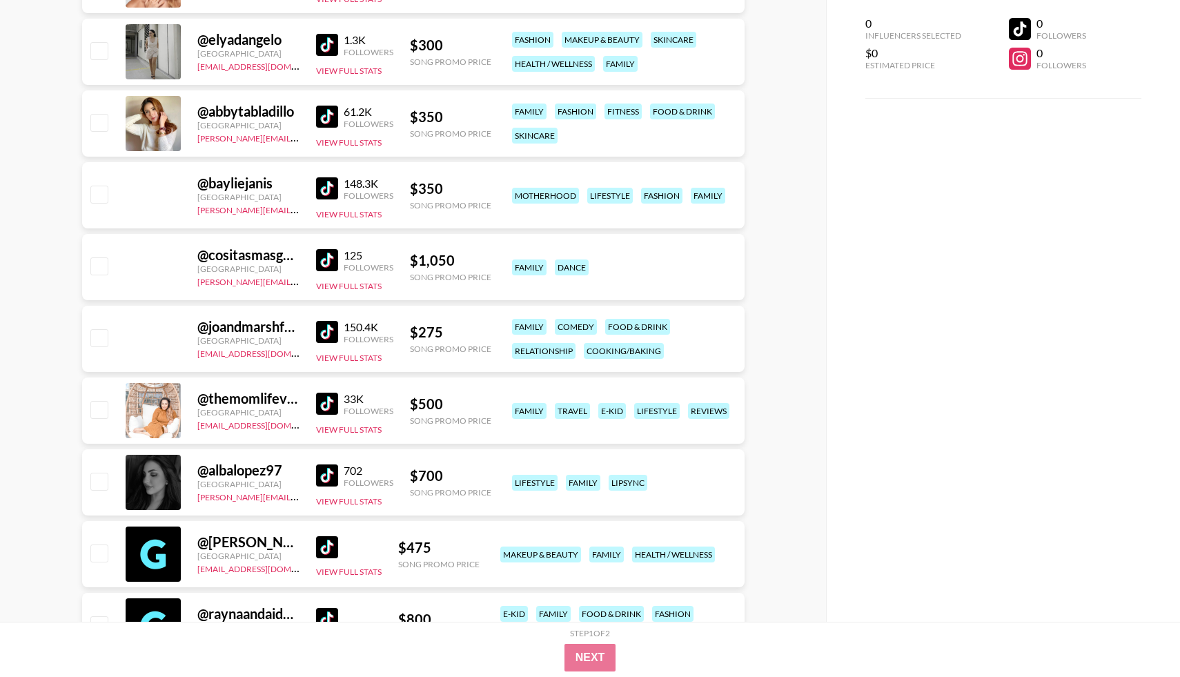
scroll to position [17025, 0]
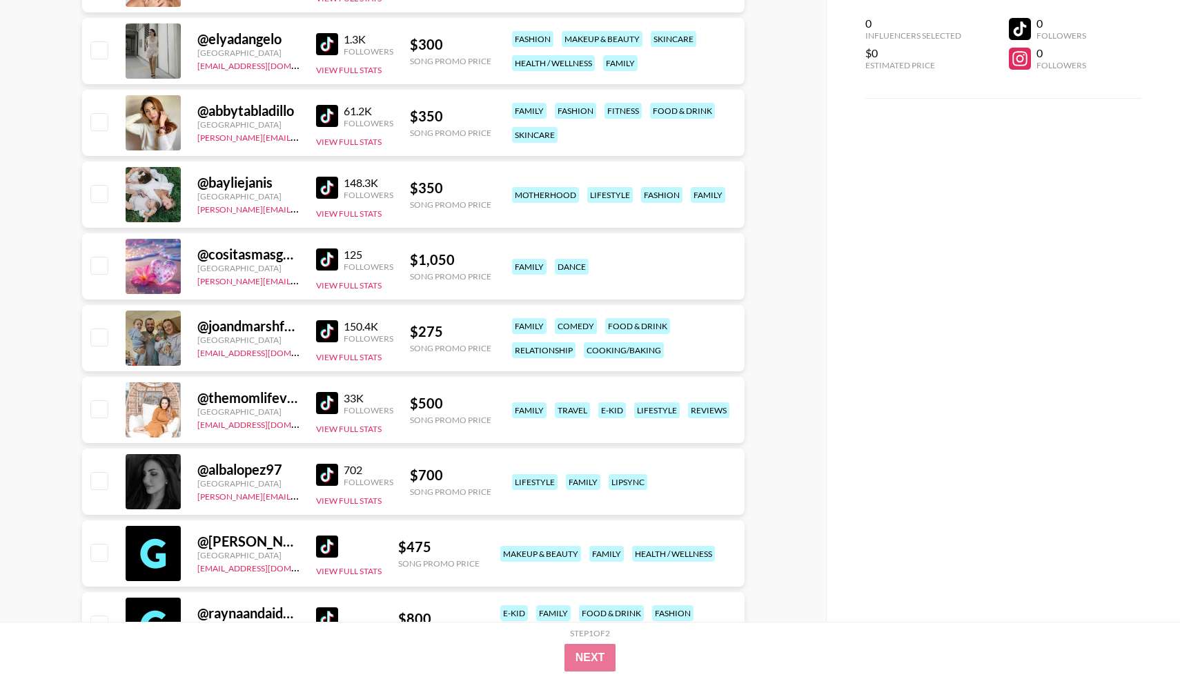
click at [326, 334] on img at bounding box center [327, 331] width 22 height 22
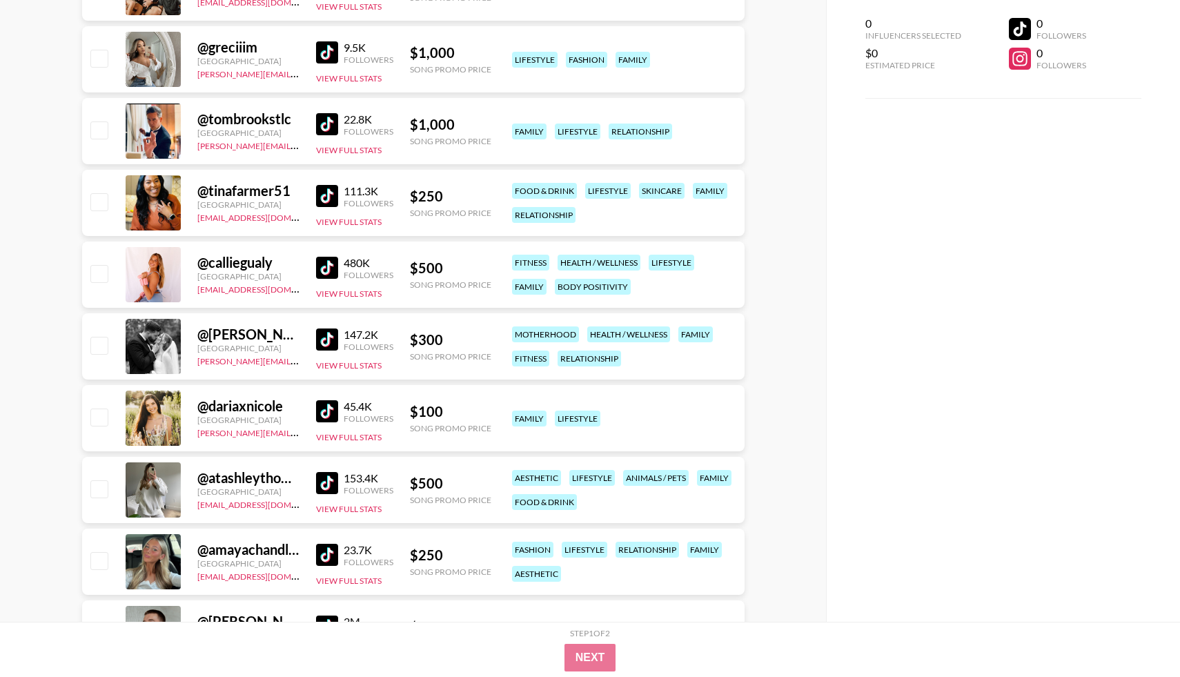
scroll to position [13504, 0]
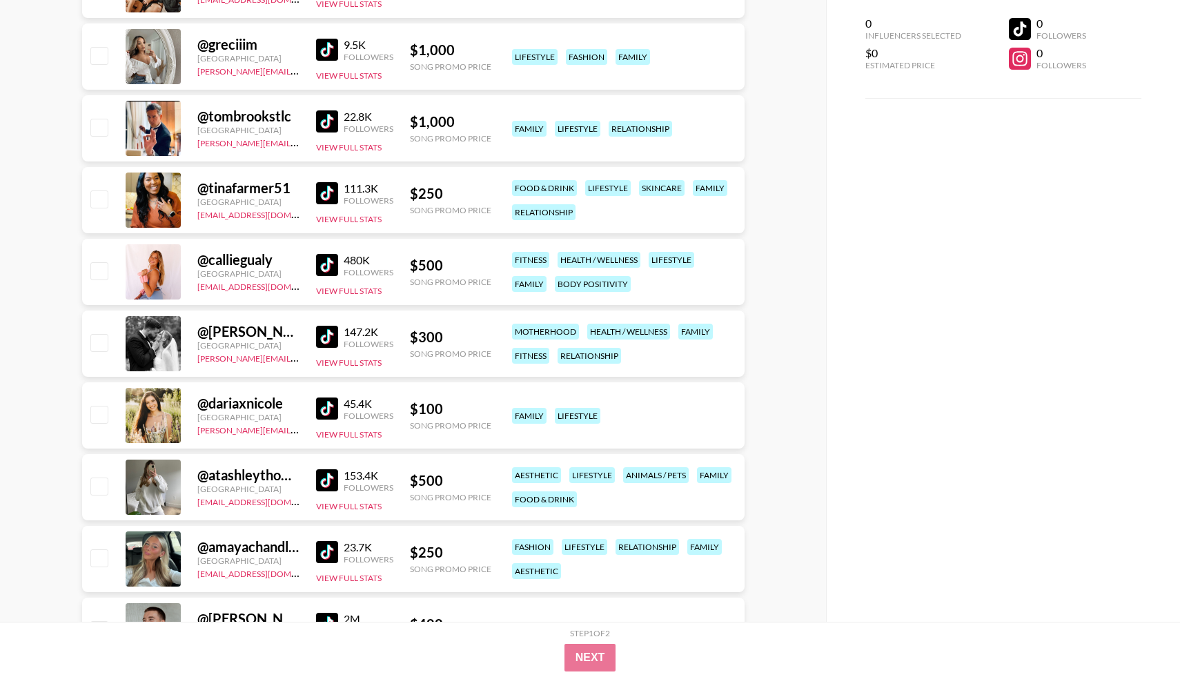
click at [334, 329] on img at bounding box center [327, 337] width 22 height 22
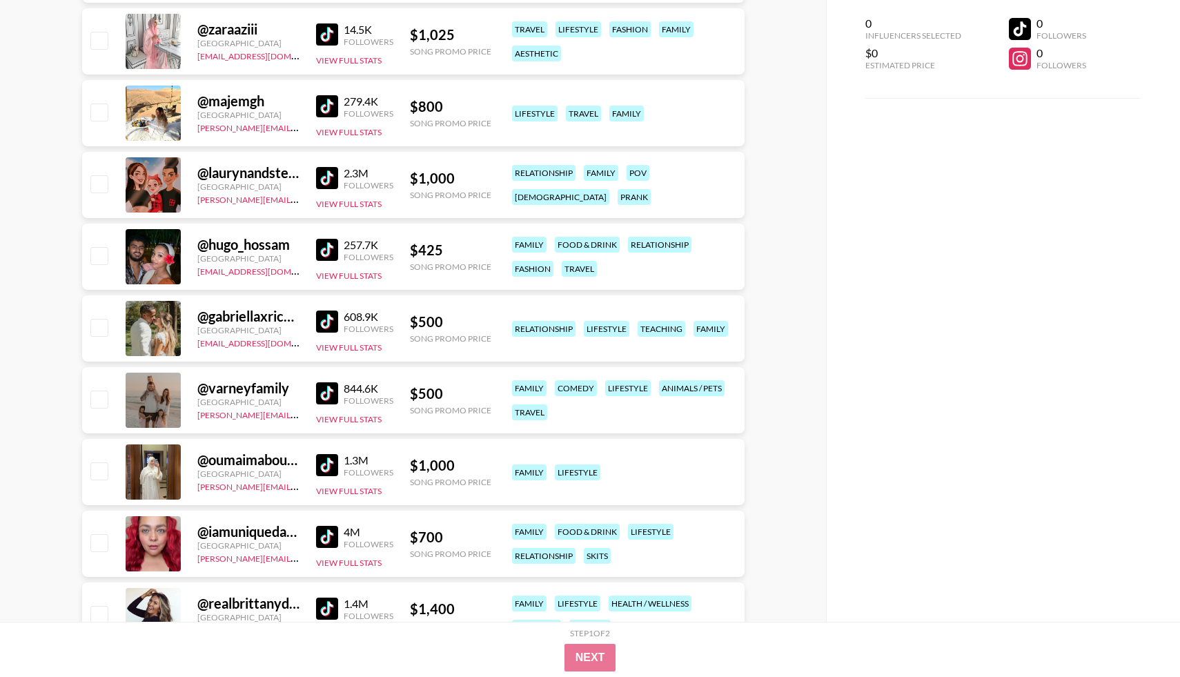
scroll to position [8055, 0]
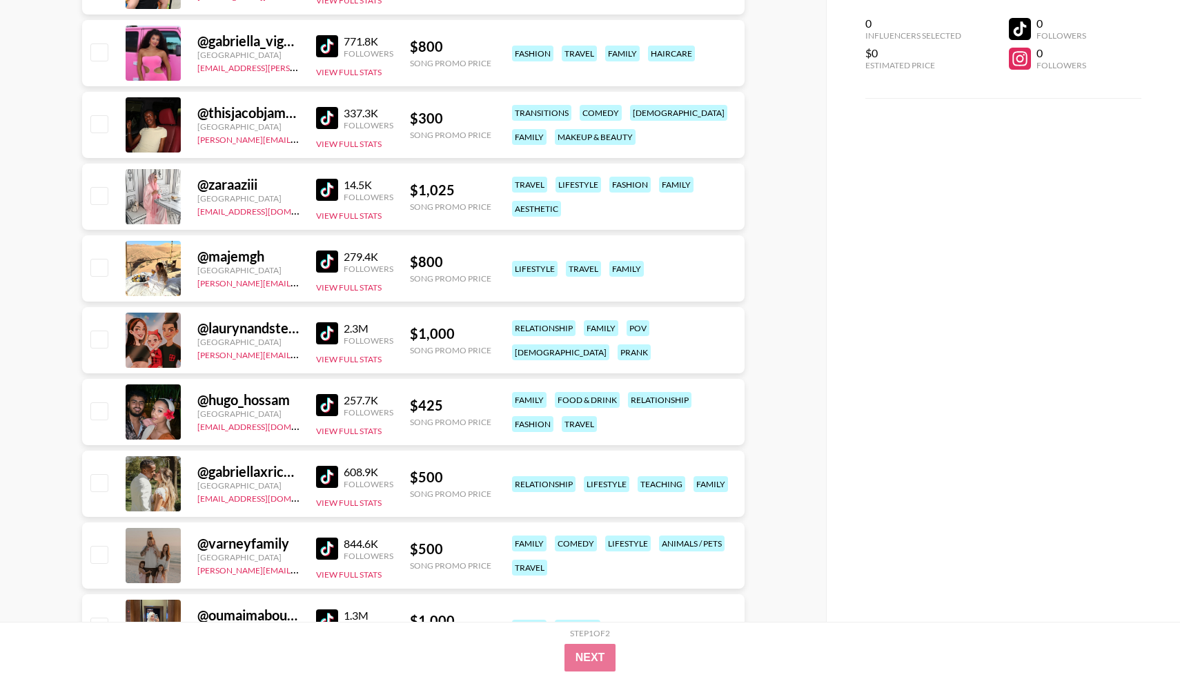
click at [328, 542] on img at bounding box center [327, 548] width 22 height 22
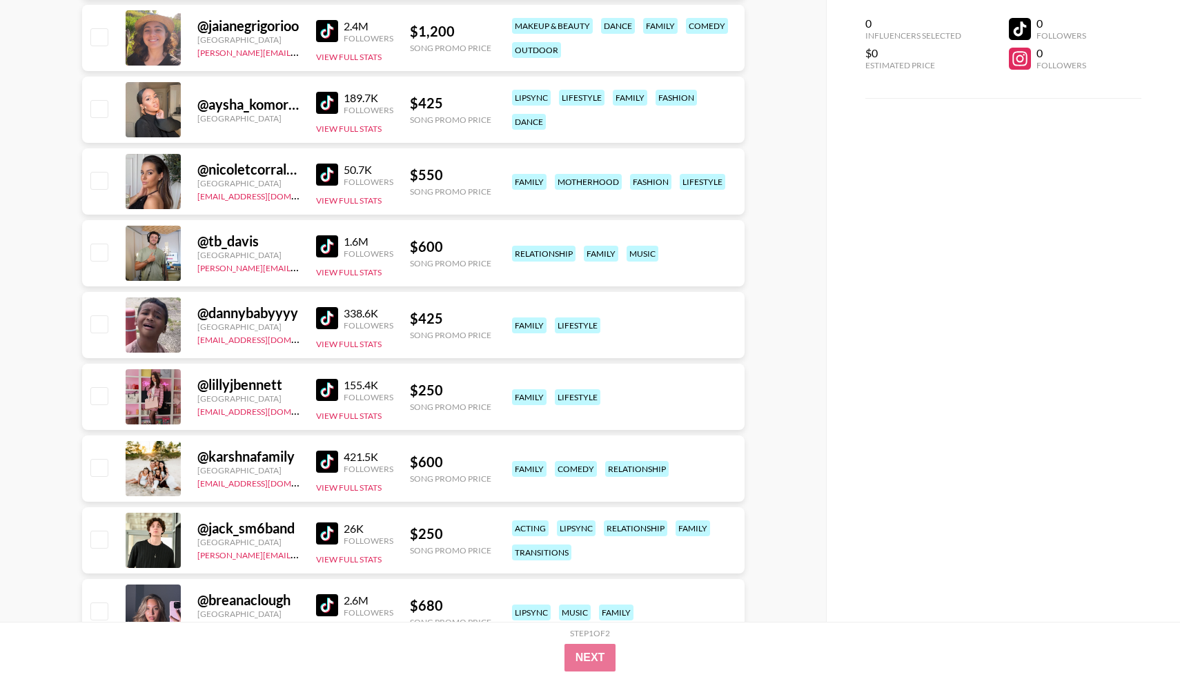
scroll to position [6194, 0]
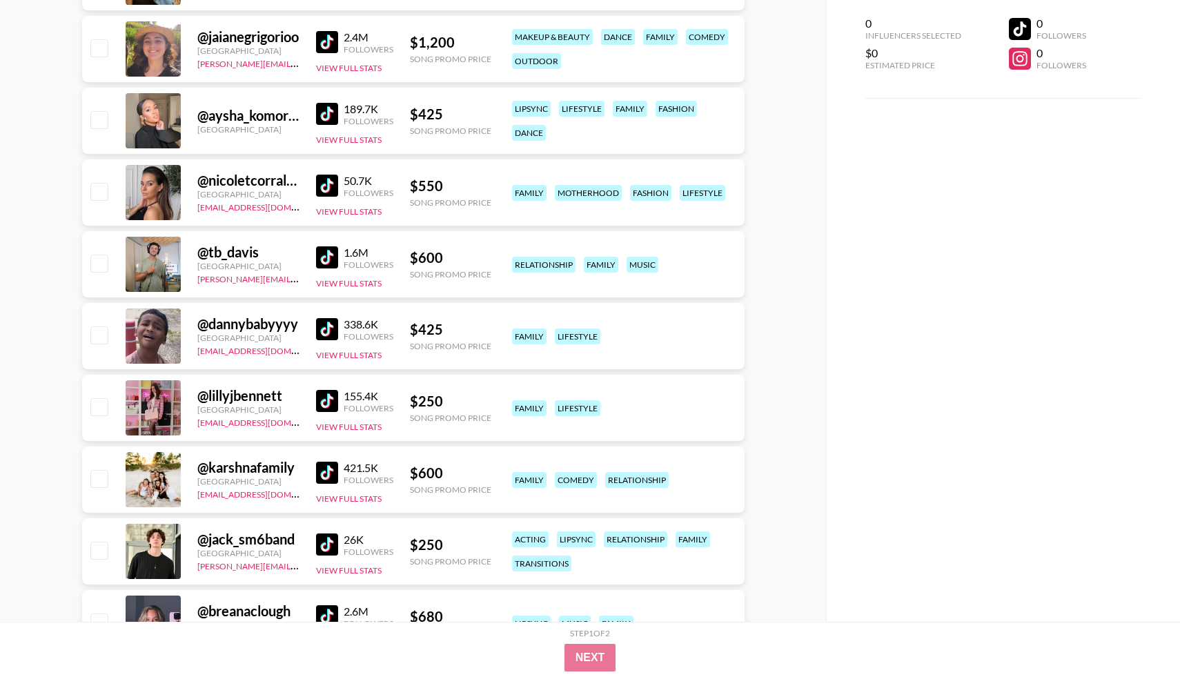
click at [326, 477] on img at bounding box center [327, 472] width 22 height 22
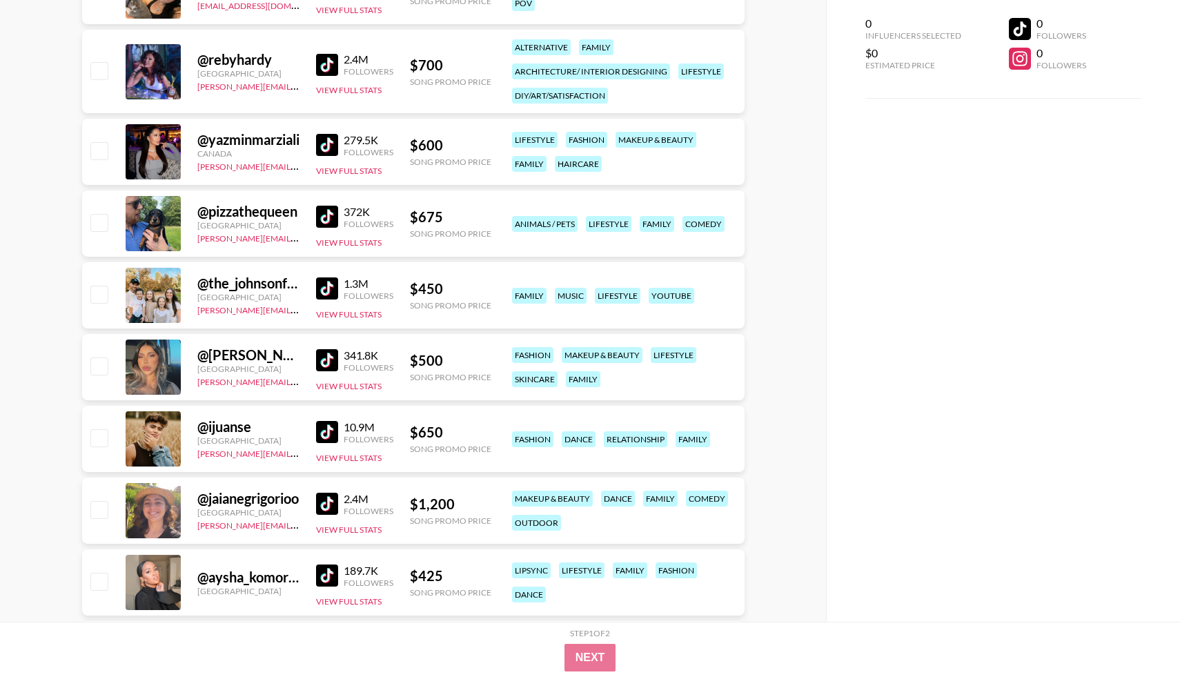
scroll to position [5732, 0]
click at [337, 292] on img at bounding box center [327, 289] width 22 height 22
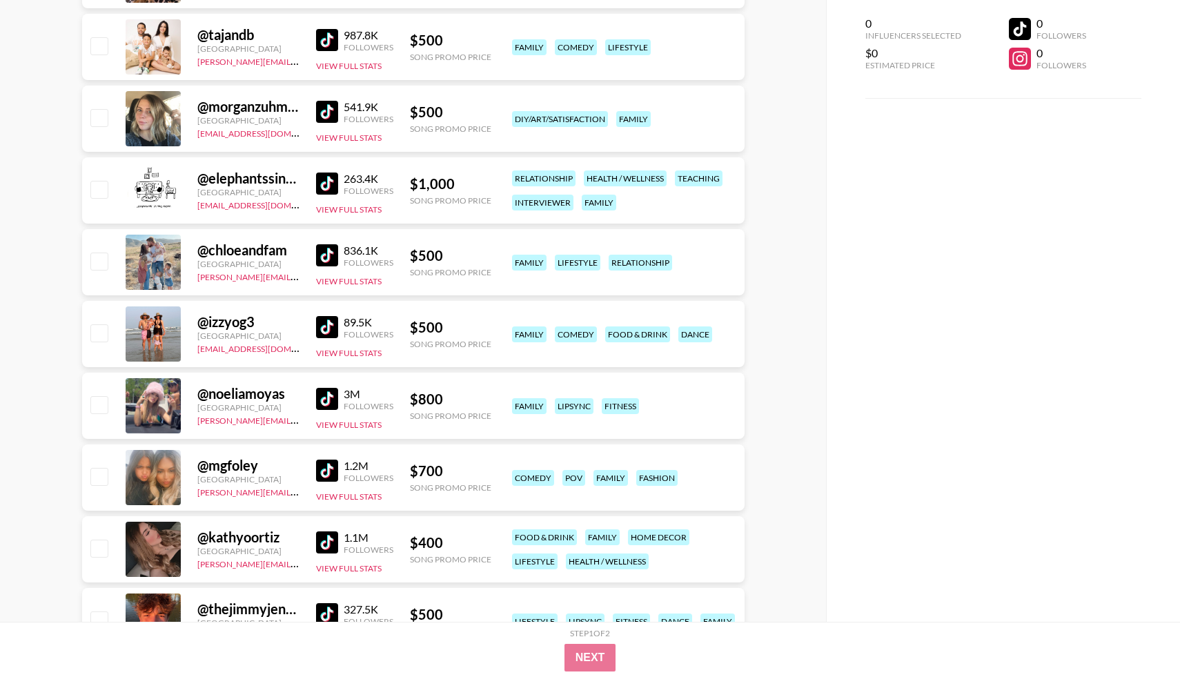
scroll to position [4954, 0]
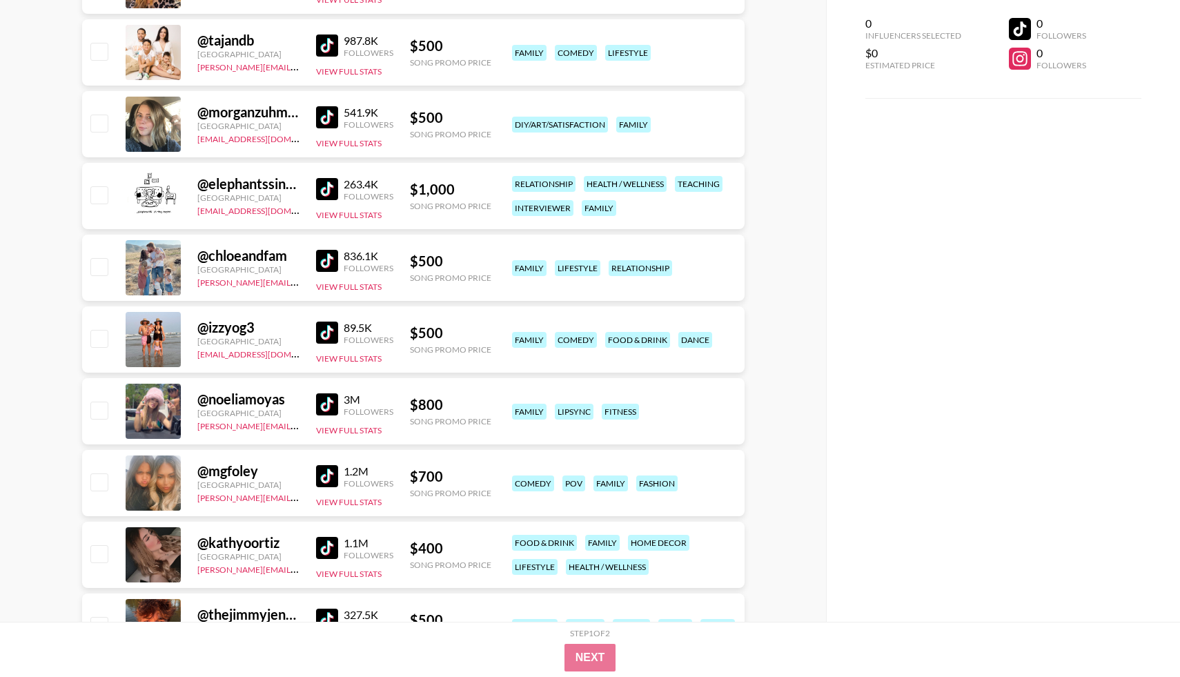
click at [324, 334] on img at bounding box center [327, 332] width 22 height 22
click at [333, 255] on img at bounding box center [327, 261] width 22 height 22
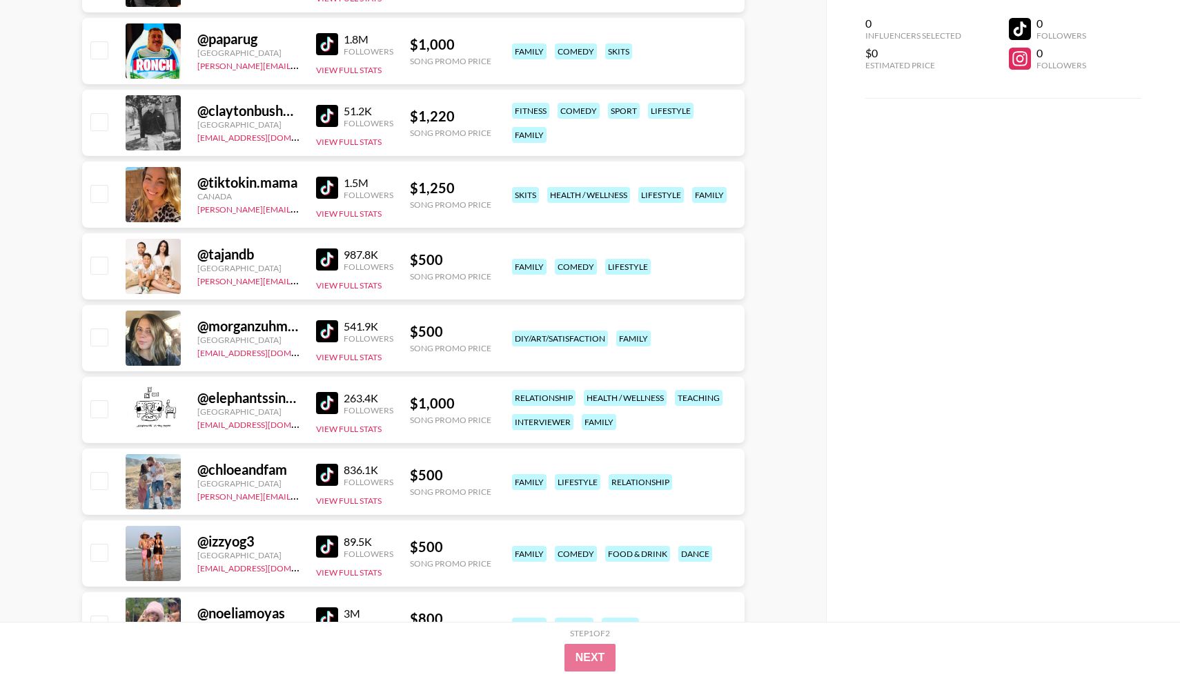
scroll to position [4738, 0]
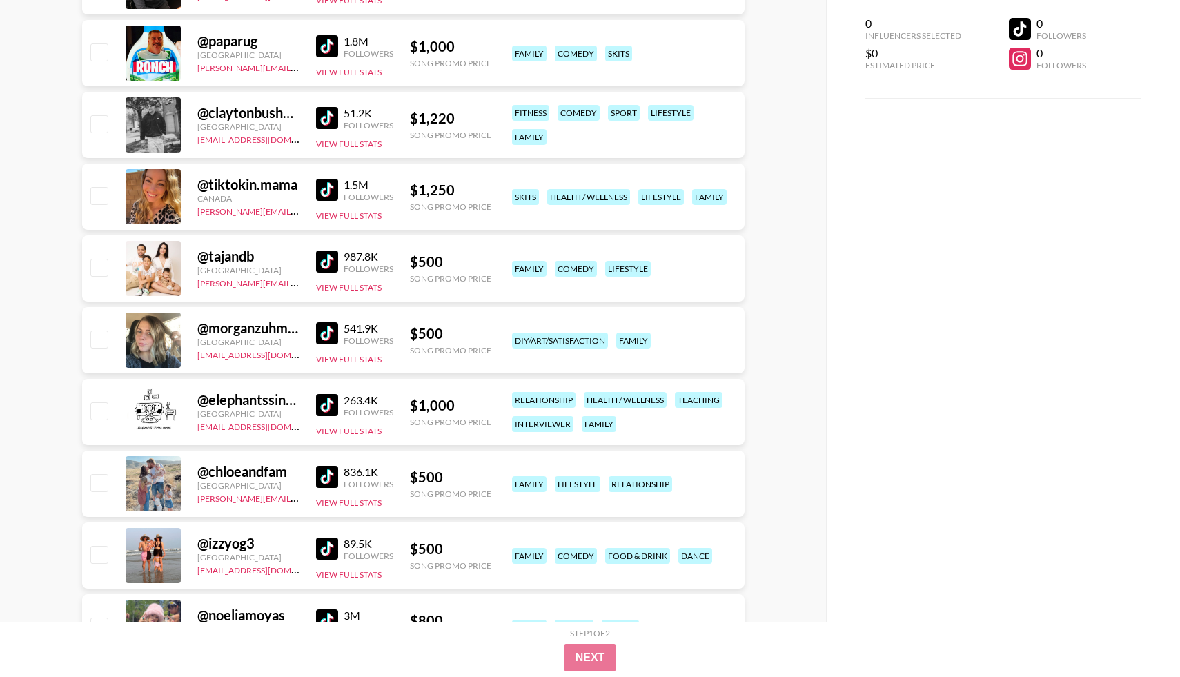
click at [325, 257] on img at bounding box center [327, 261] width 22 height 22
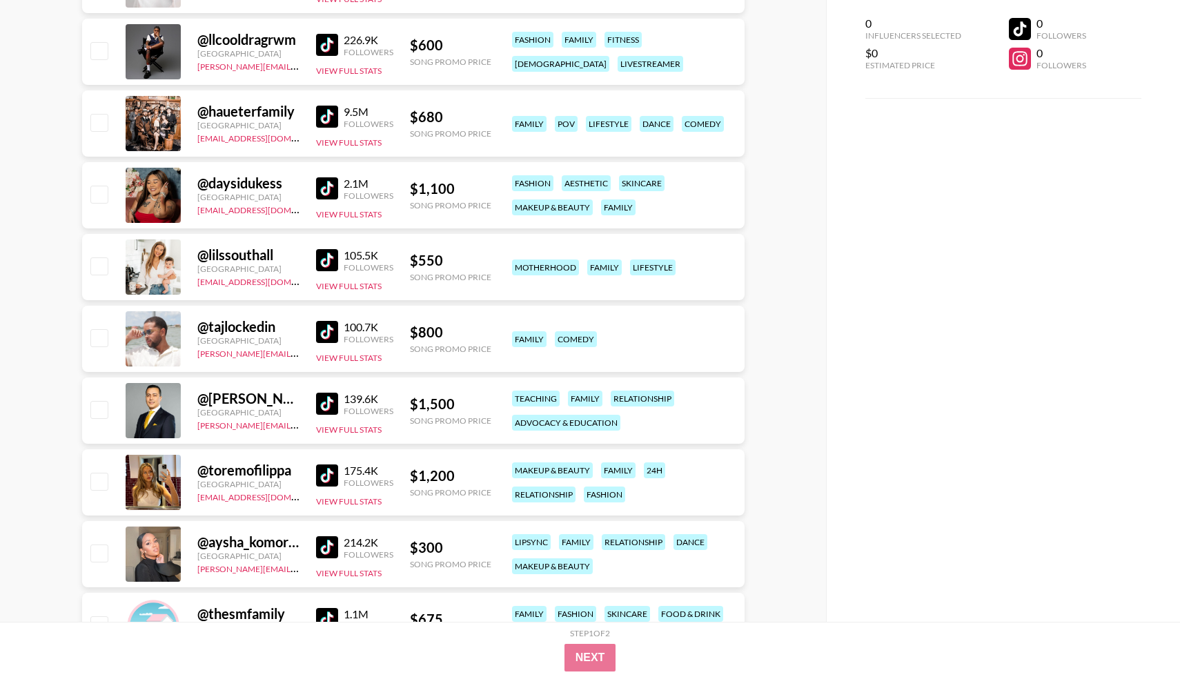
scroll to position [3949, 0]
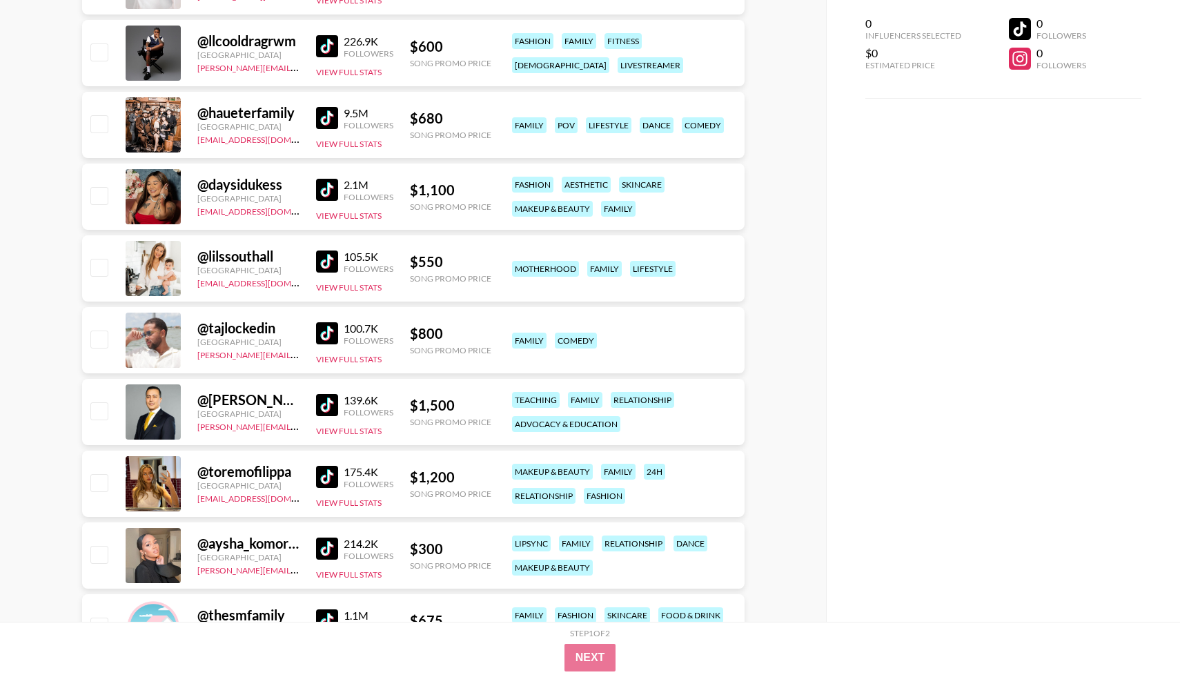
click at [326, 262] on img at bounding box center [327, 261] width 22 height 22
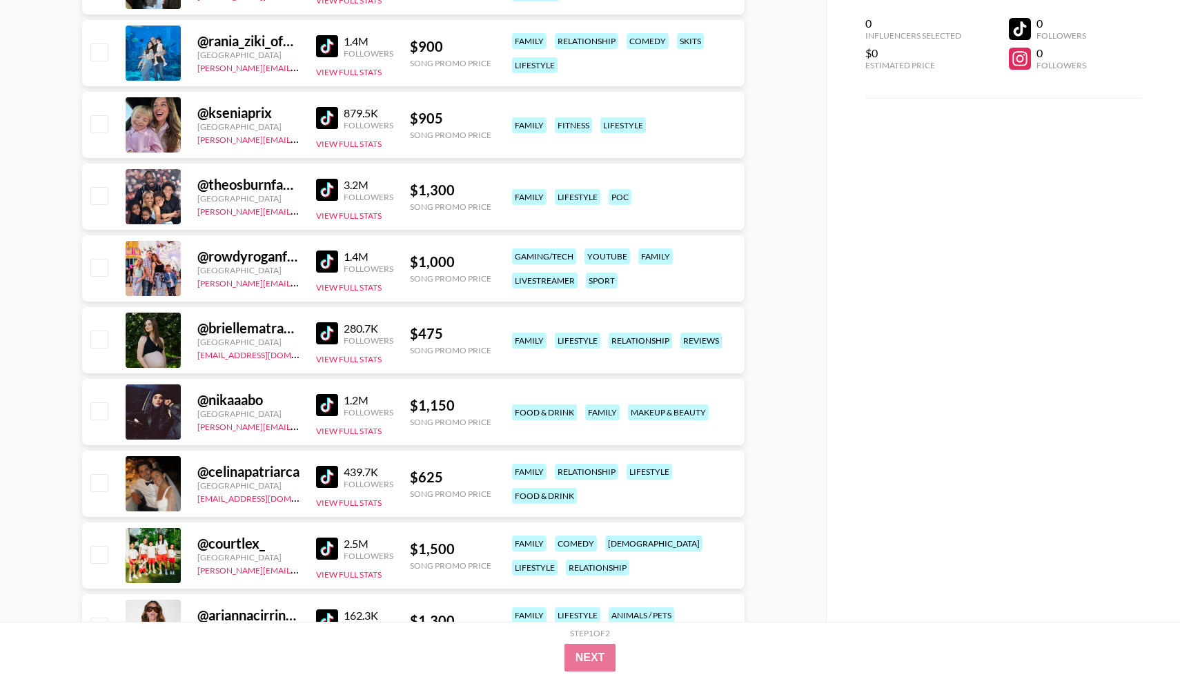
scroll to position [2871, 0]
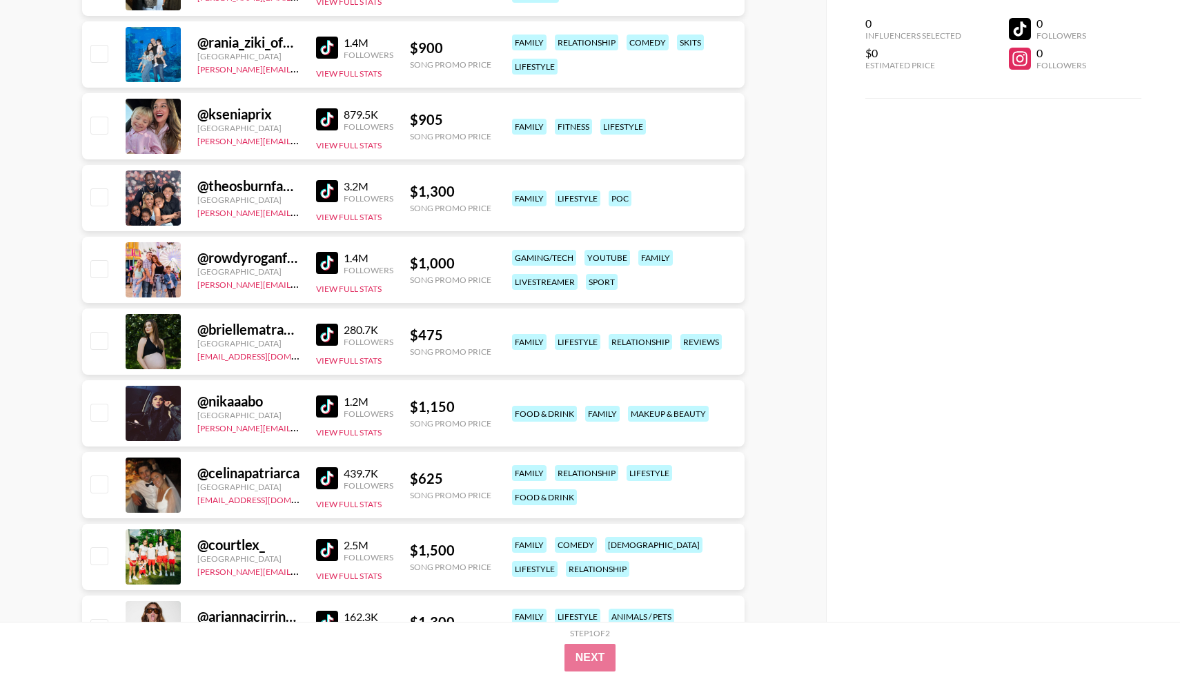
click at [316, 337] on img at bounding box center [327, 335] width 22 height 22
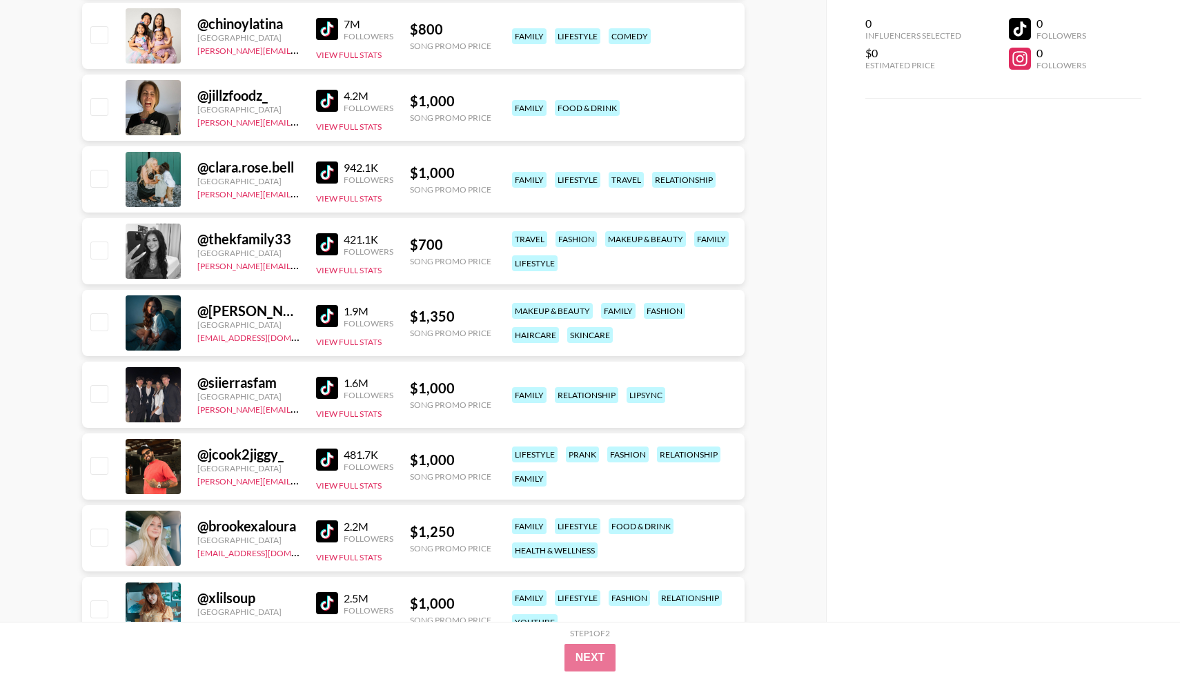
scroll to position [1099, 0]
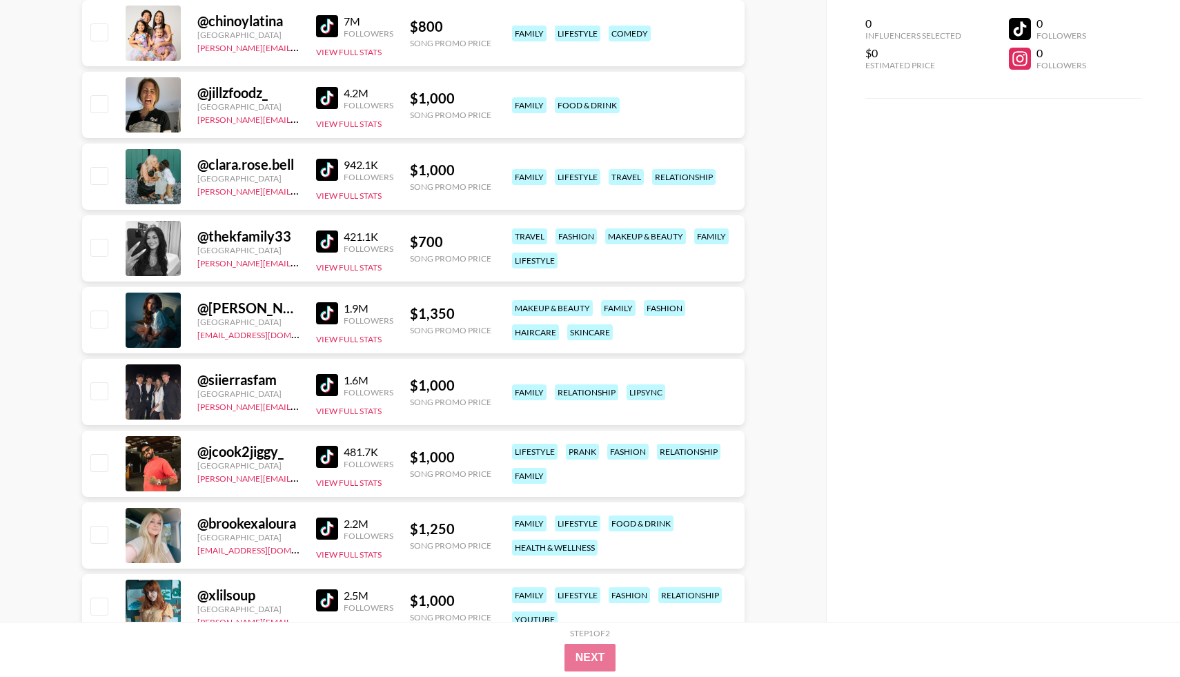
click at [330, 175] on img at bounding box center [327, 170] width 22 height 22
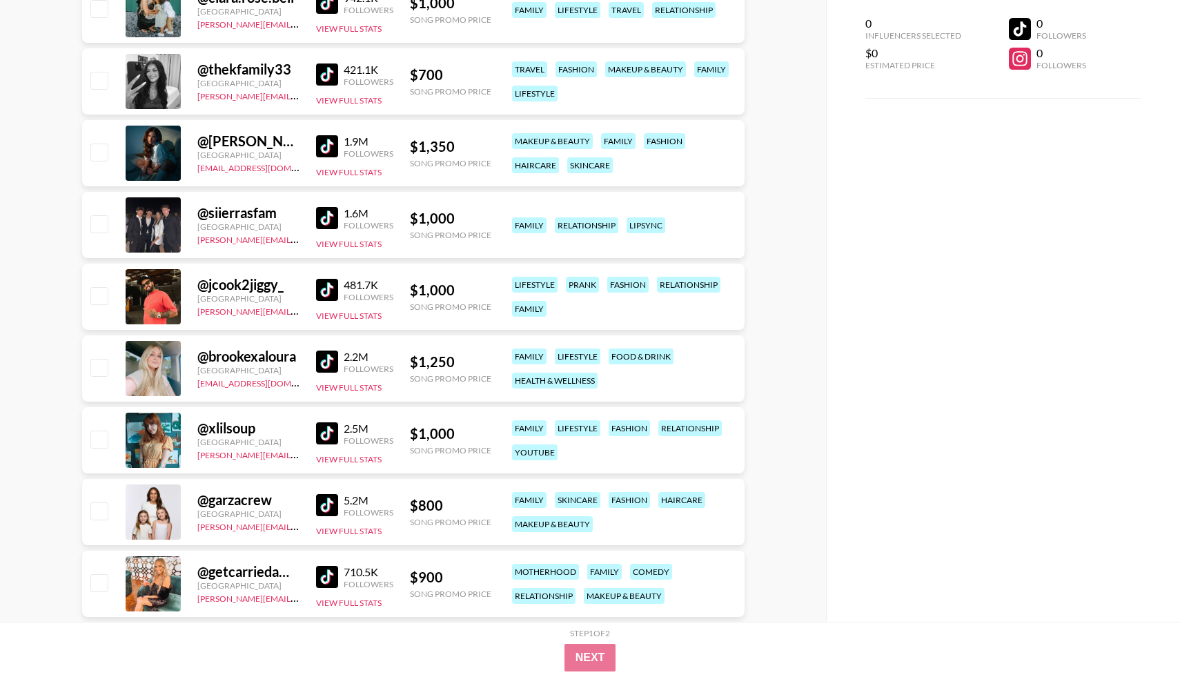
scroll to position [1275, 0]
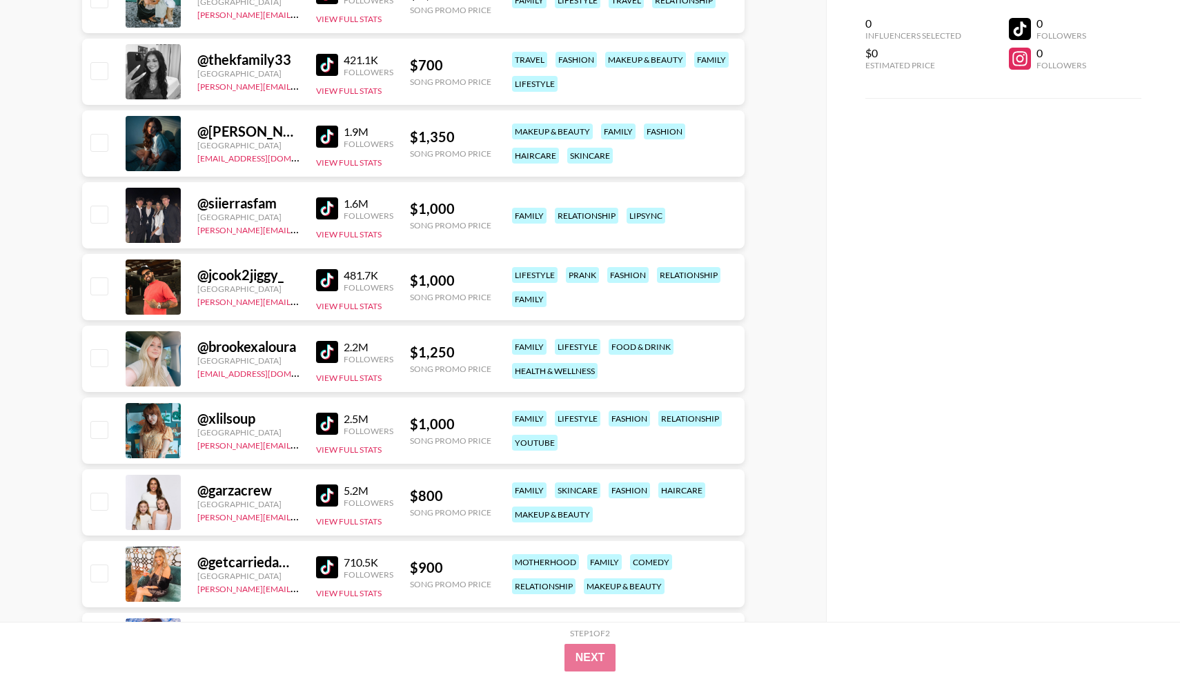
click at [330, 350] on img at bounding box center [327, 352] width 22 height 22
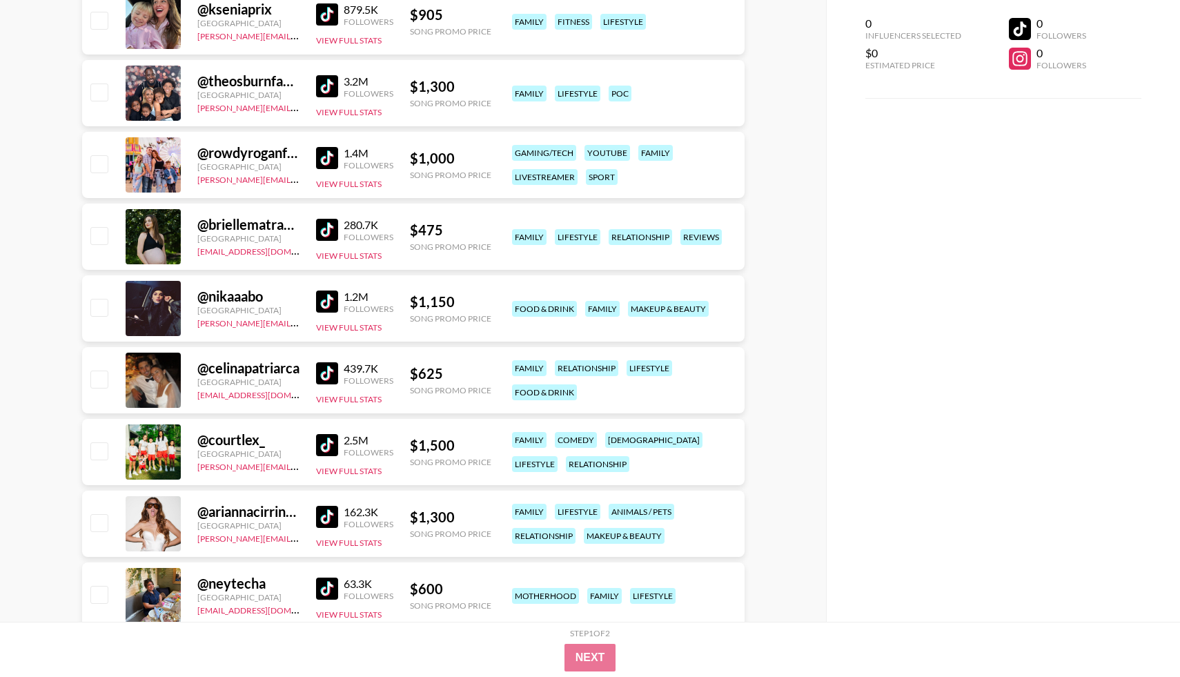
scroll to position [2992, 0]
